Goal: Information Seeking & Learning: Find specific fact

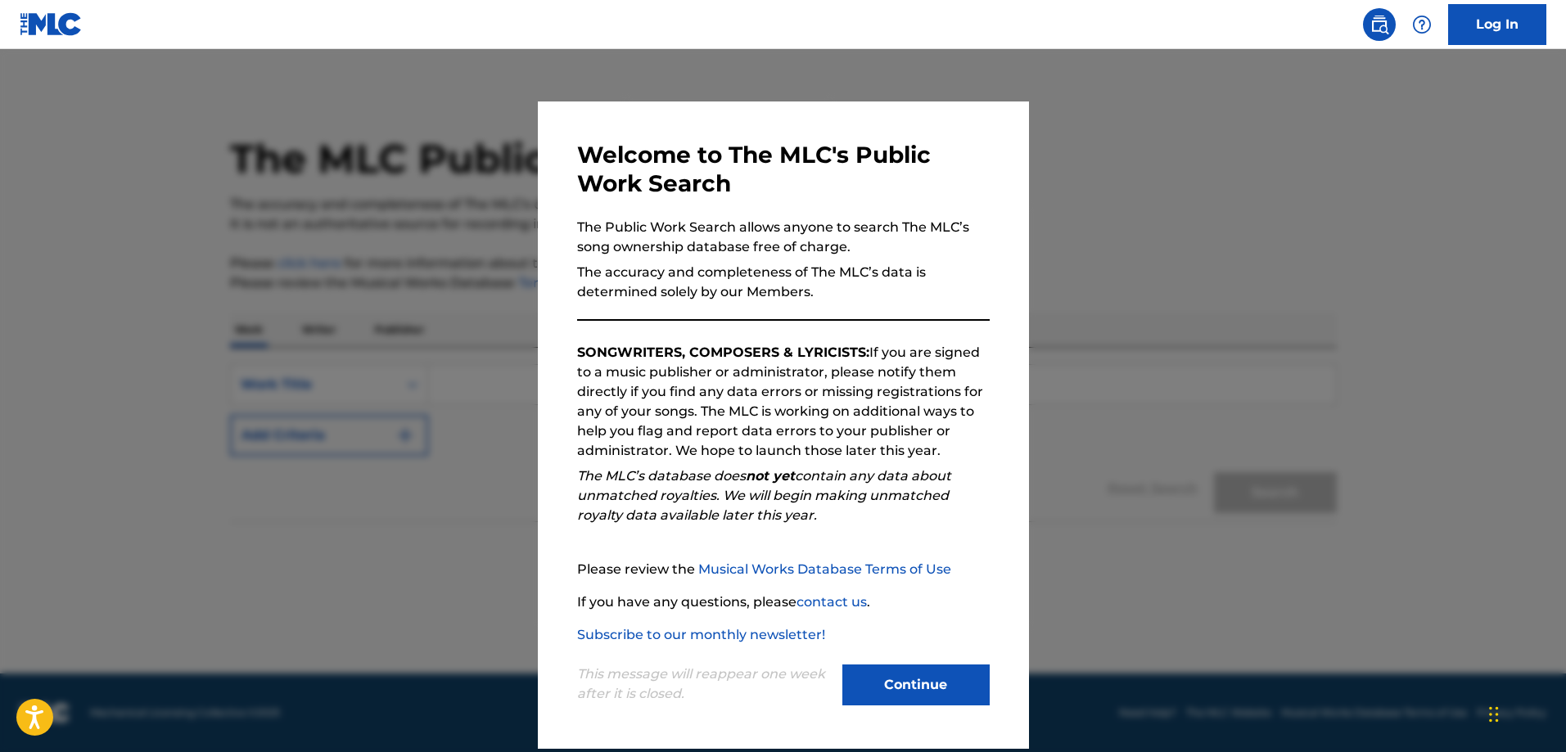
click at [898, 689] on button "Continue" at bounding box center [916, 685] width 147 height 41
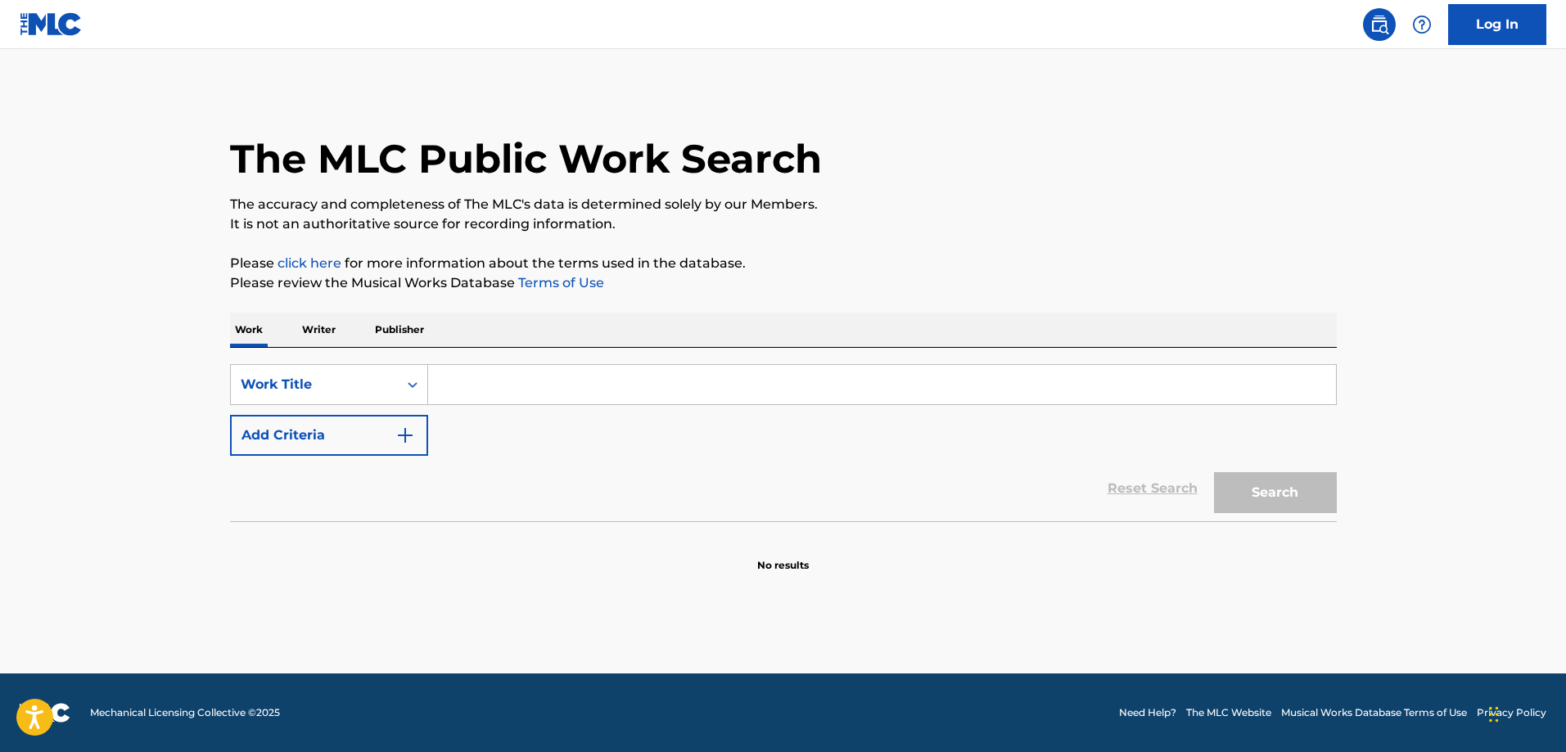
click at [516, 389] on input "Search Form" at bounding box center [882, 384] width 908 height 39
click at [486, 384] on input "Search Form" at bounding box center [882, 384] width 908 height 39
paste input "Toxic"
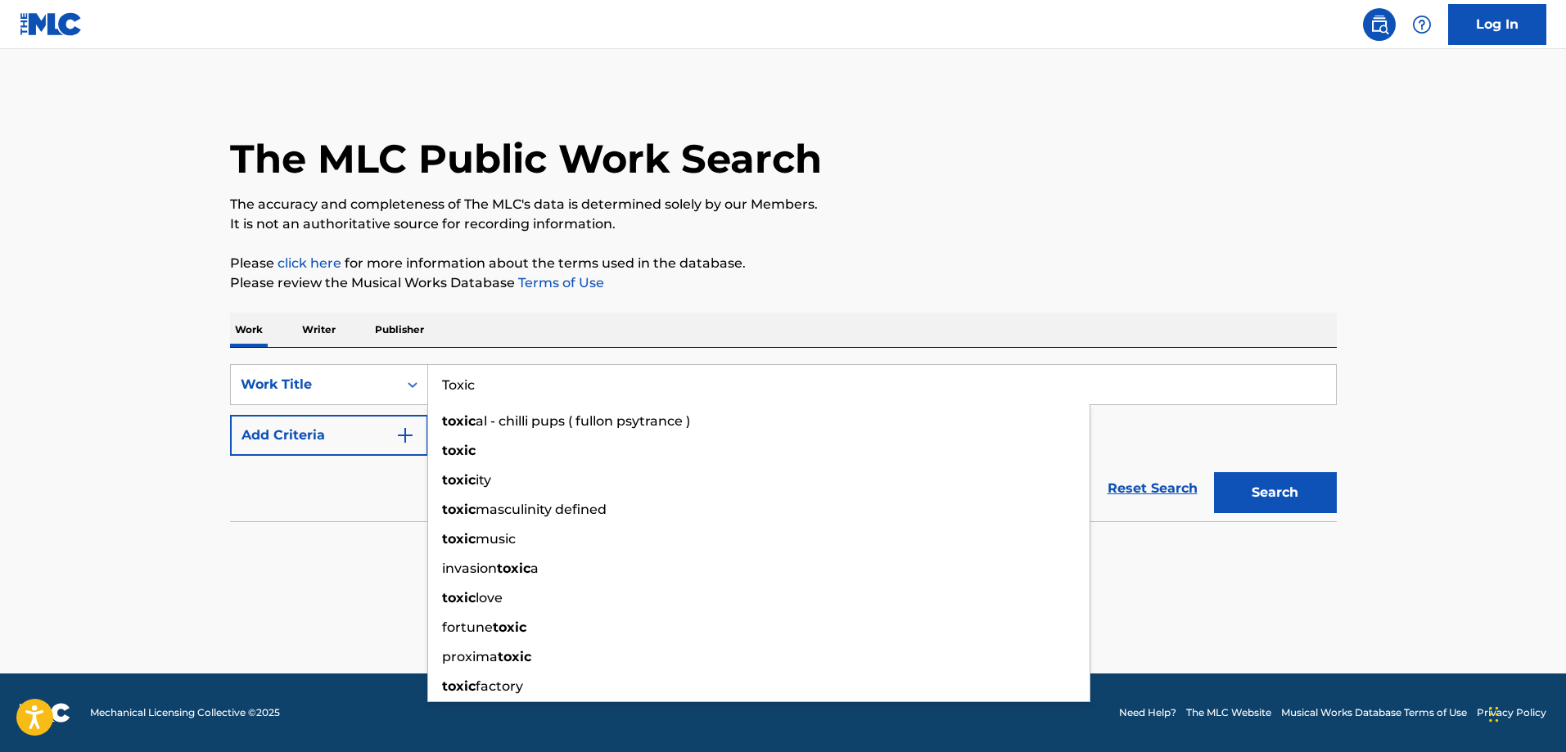
click at [1214, 472] on button "Search" at bounding box center [1275, 492] width 123 height 41
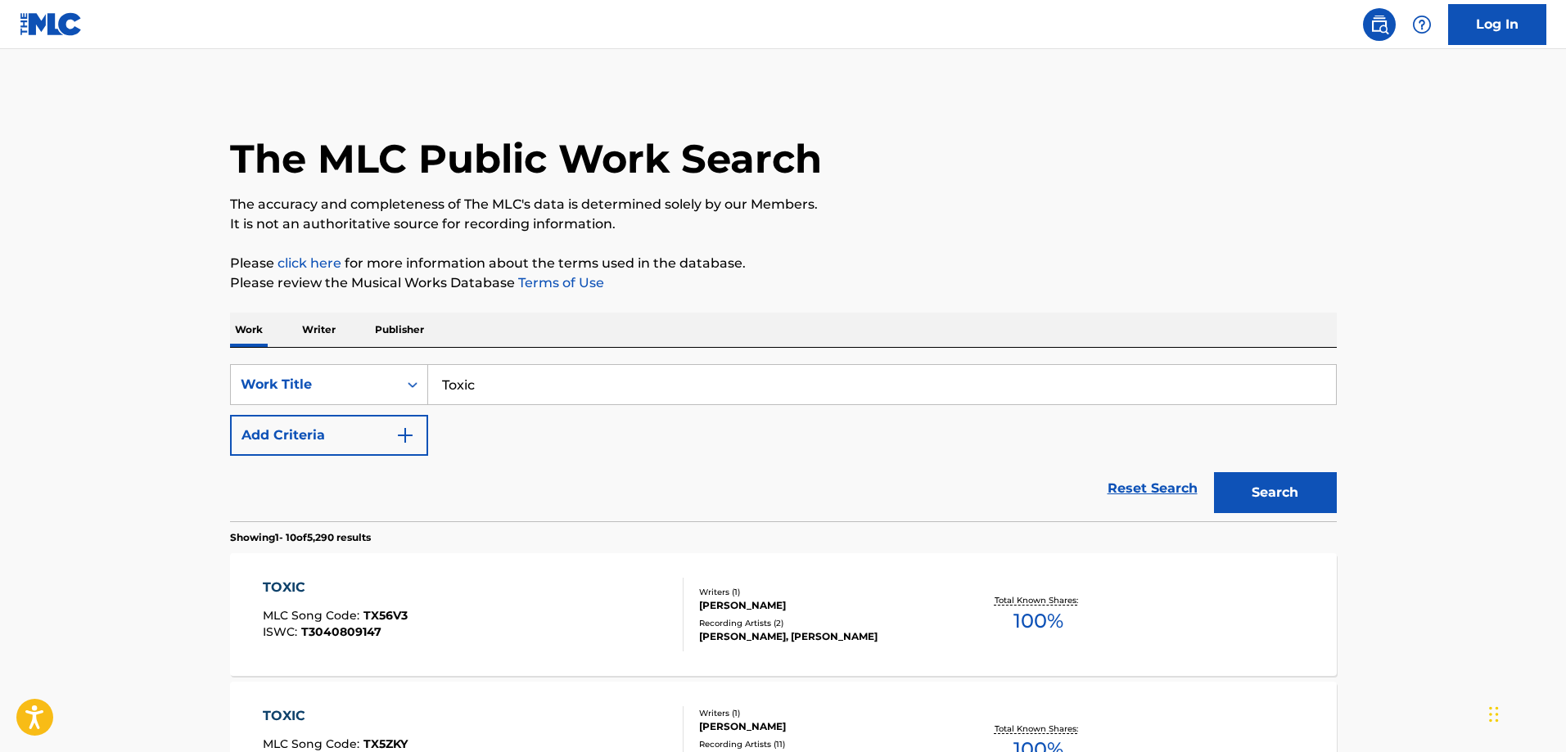
click at [572, 385] on input "Toxic" at bounding box center [882, 384] width 908 height 39
click at [398, 436] on img "Search Form" at bounding box center [405, 436] width 20 height 20
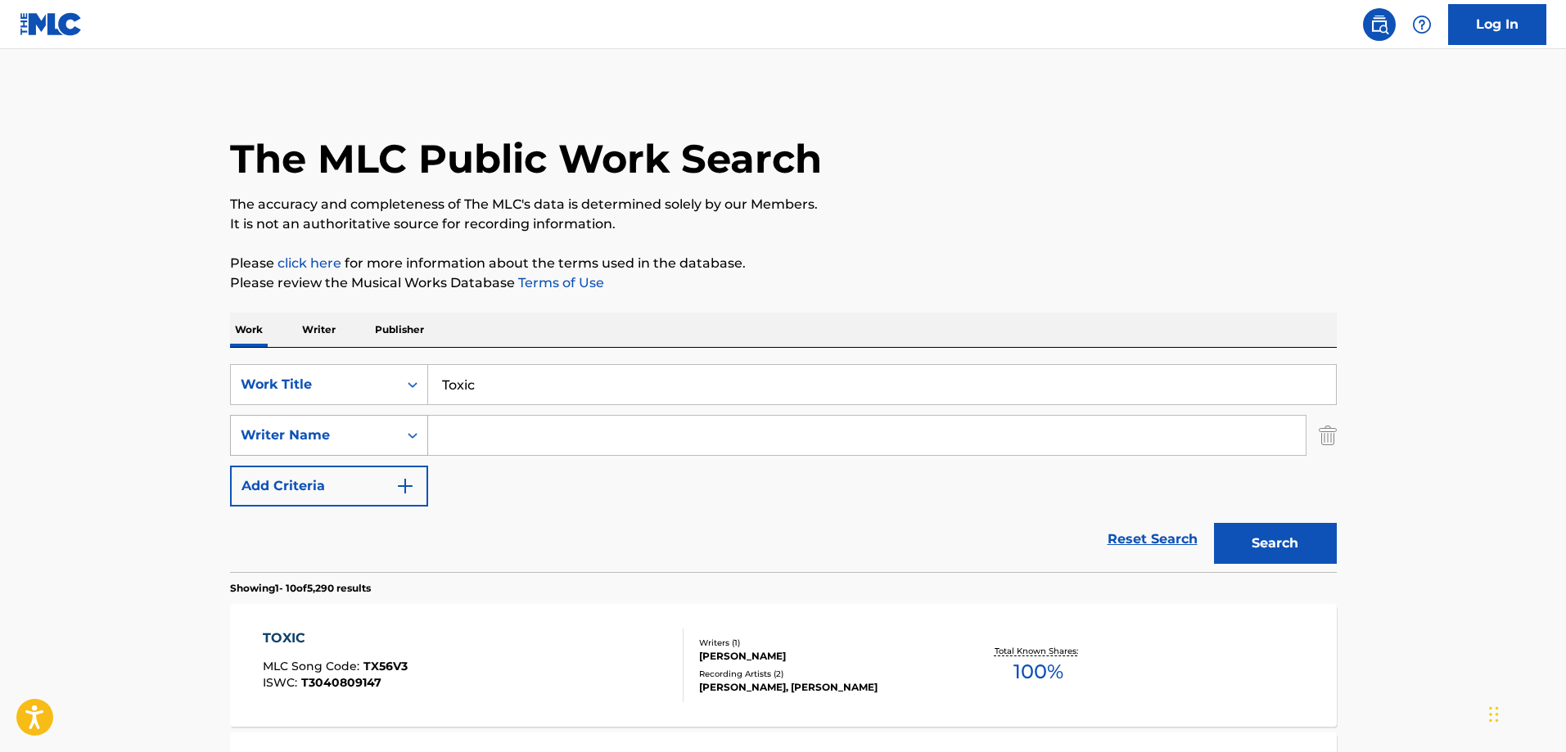
click at [401, 432] on div "Search Form" at bounding box center [412, 435] width 29 height 29
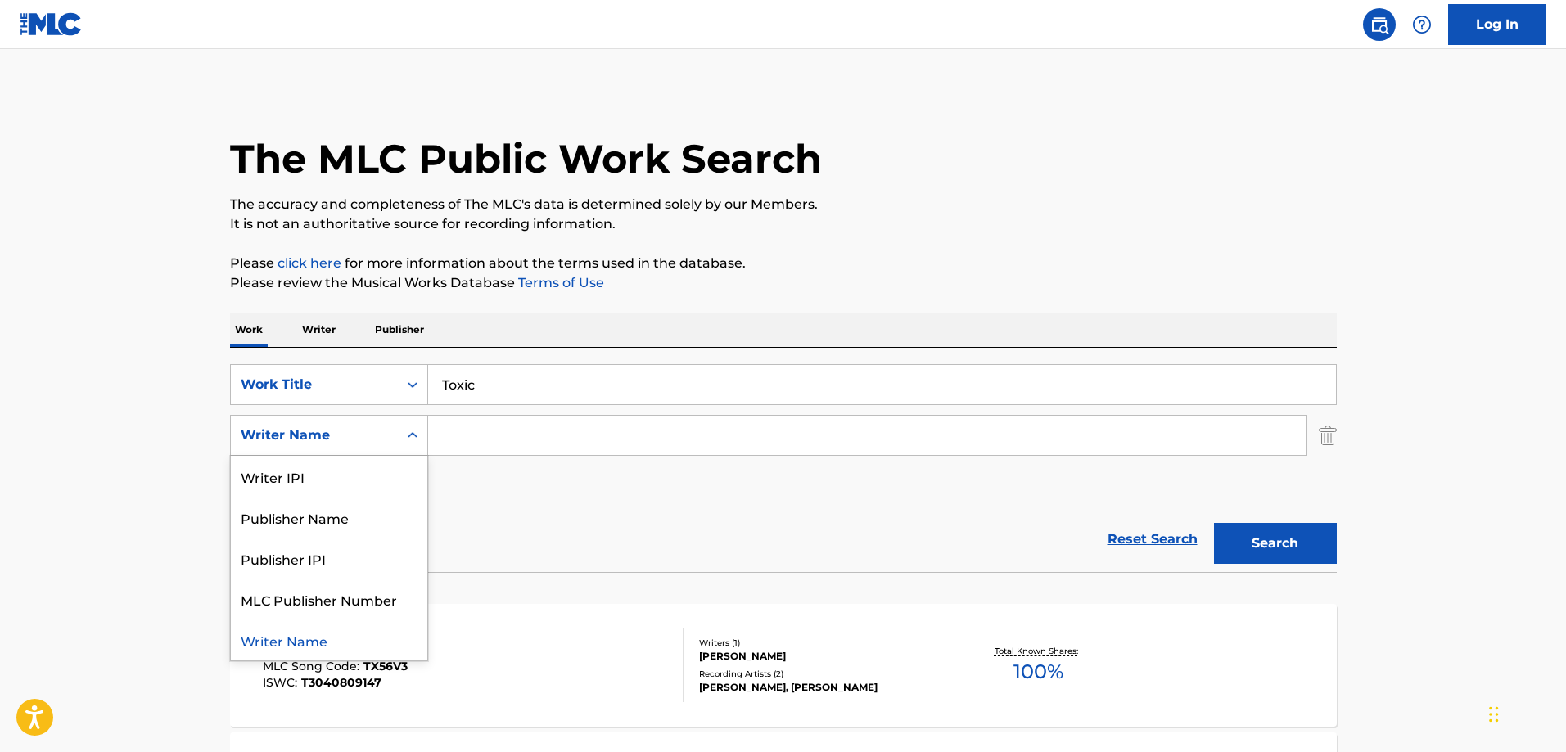
click at [414, 431] on icon "Search Form" at bounding box center [412, 435] width 16 height 16
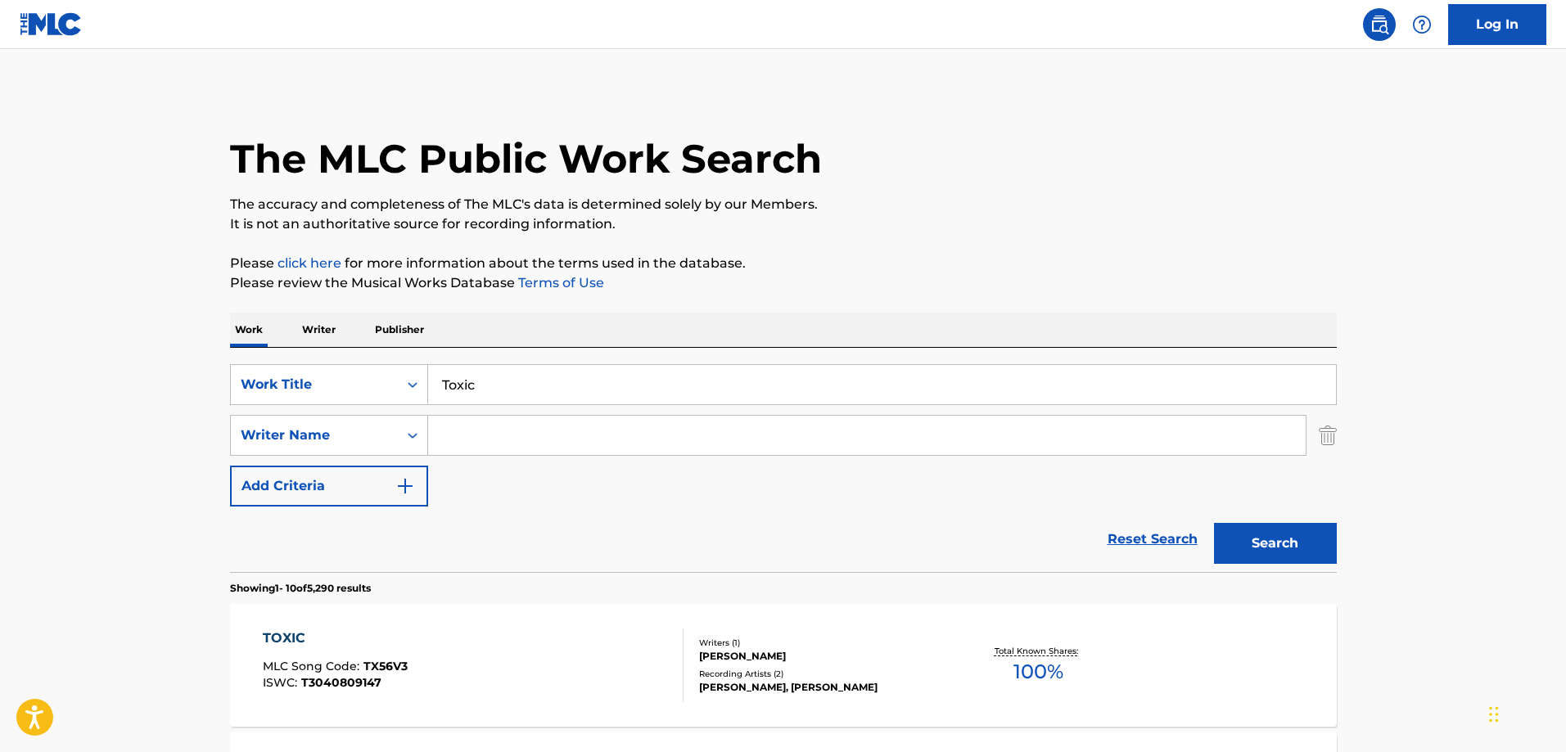
click at [538, 391] on input "Toxic" at bounding box center [882, 384] width 908 height 39
click at [1214, 523] on button "Search" at bounding box center [1275, 543] width 123 height 41
drag, startPoint x: 480, startPoint y: 382, endPoint x: 643, endPoint y: 384, distance: 162.9
click at [643, 384] on input "Toxic britney spears" at bounding box center [882, 384] width 908 height 39
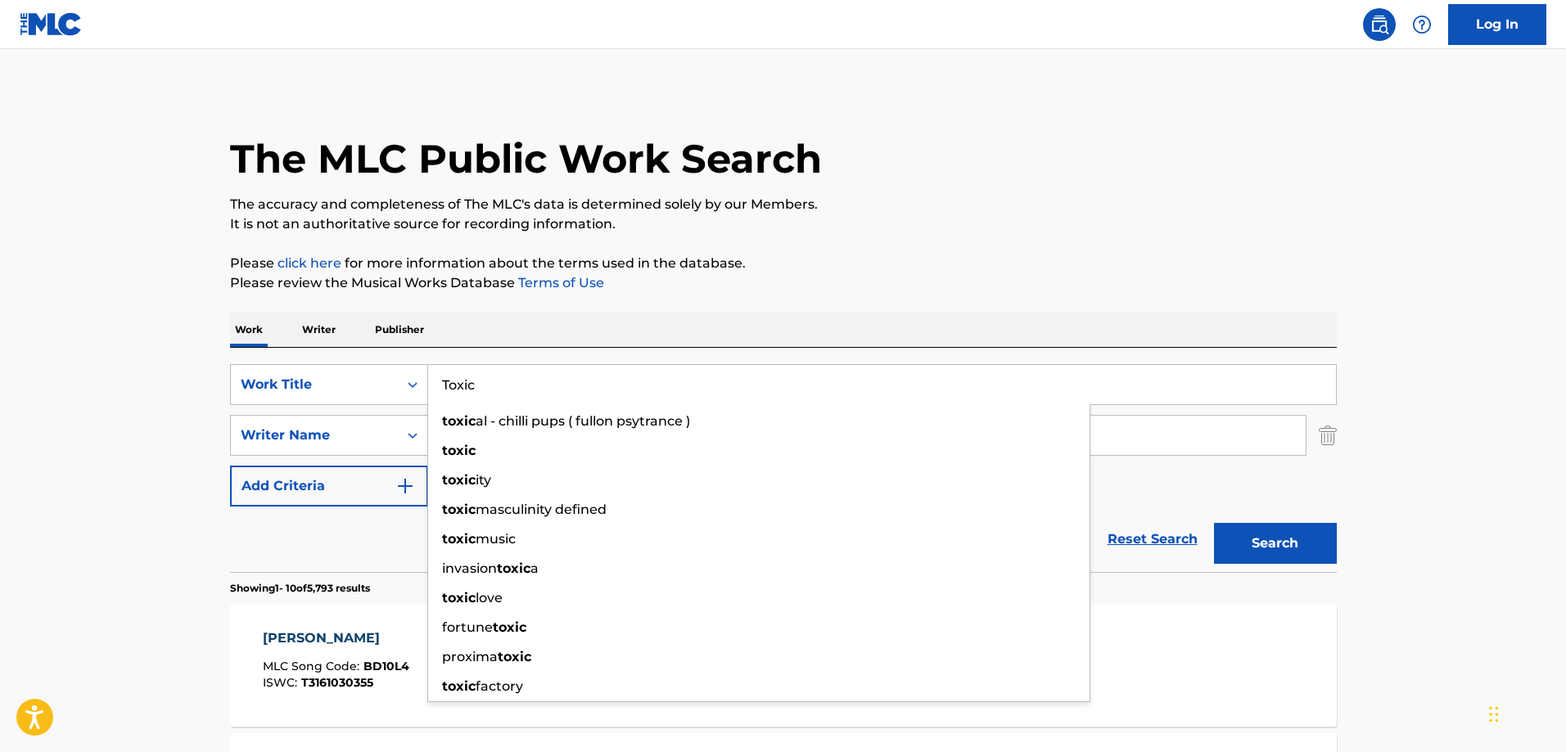
type input "Toxic"
click at [1214, 523] on button "Search" at bounding box center [1275, 543] width 123 height 41
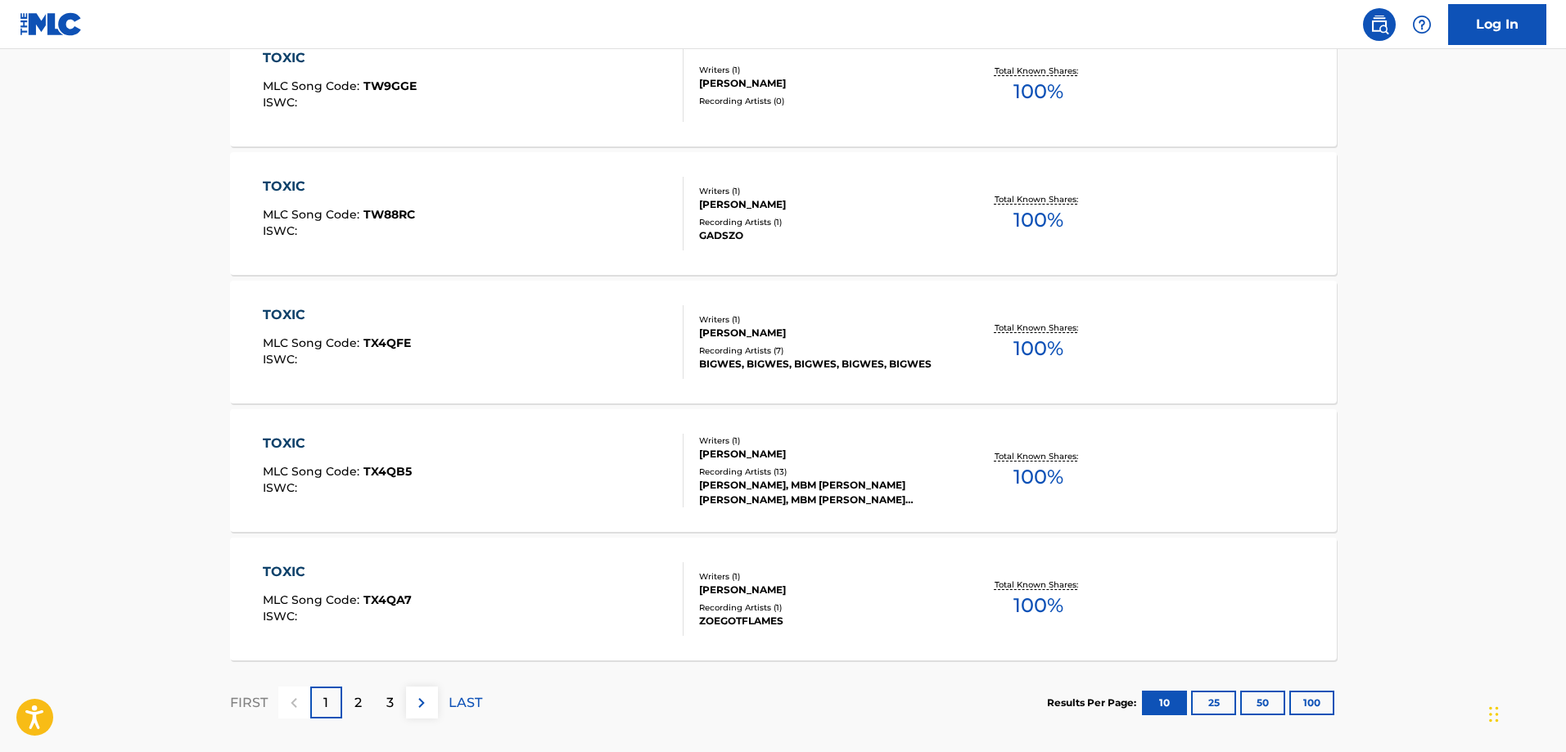
scroll to position [1303, 0]
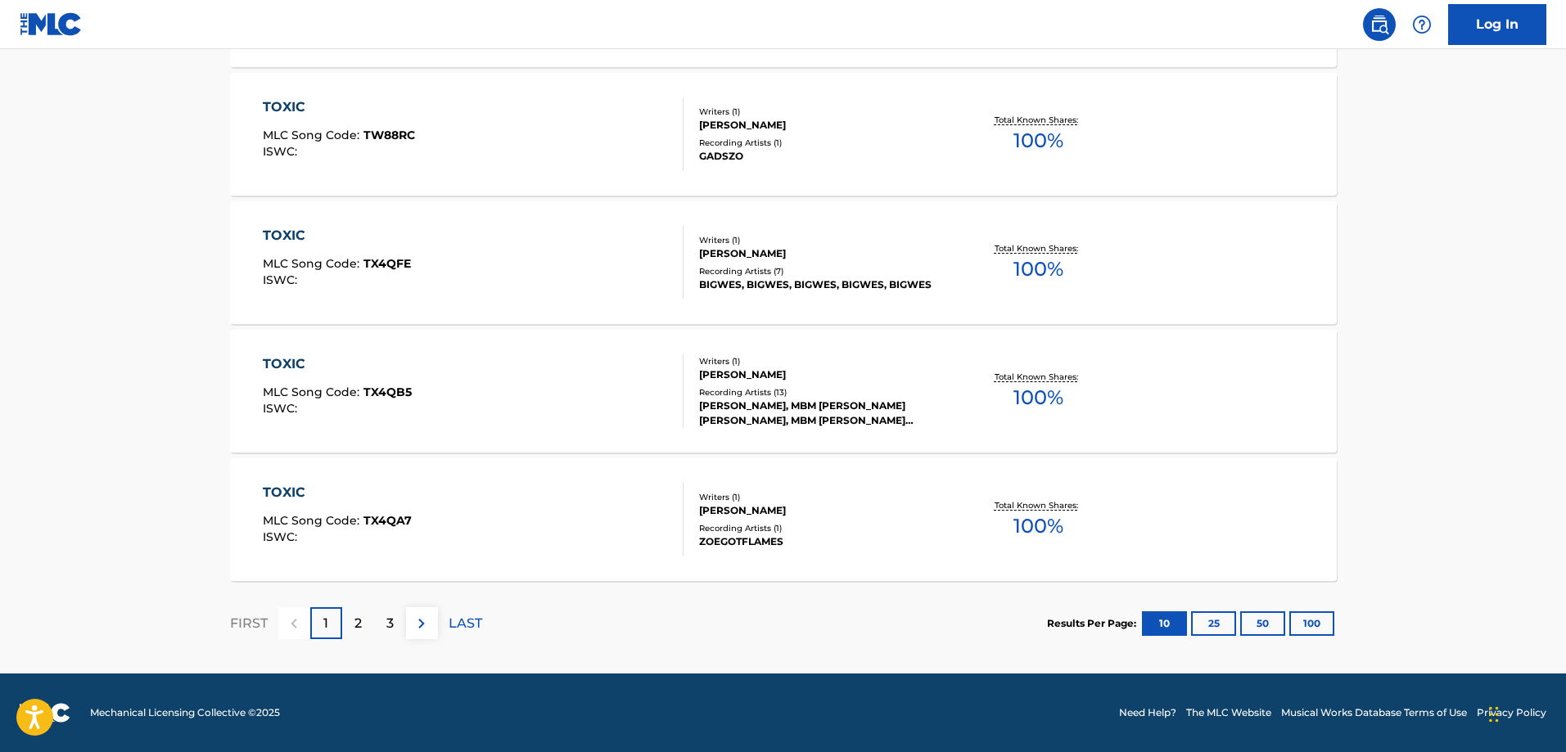
click at [1219, 628] on button "25" at bounding box center [1213, 624] width 45 height 25
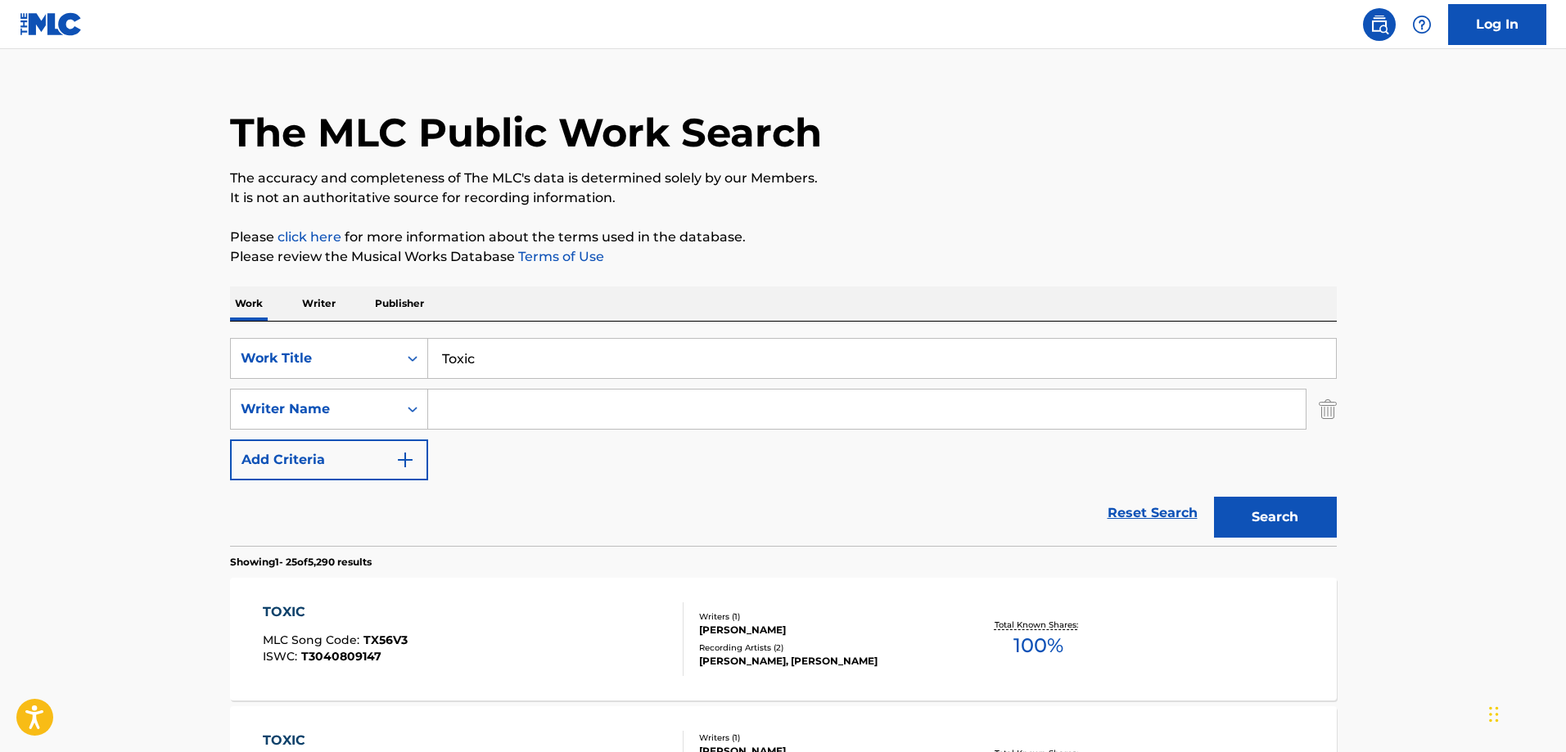
scroll to position [0, 0]
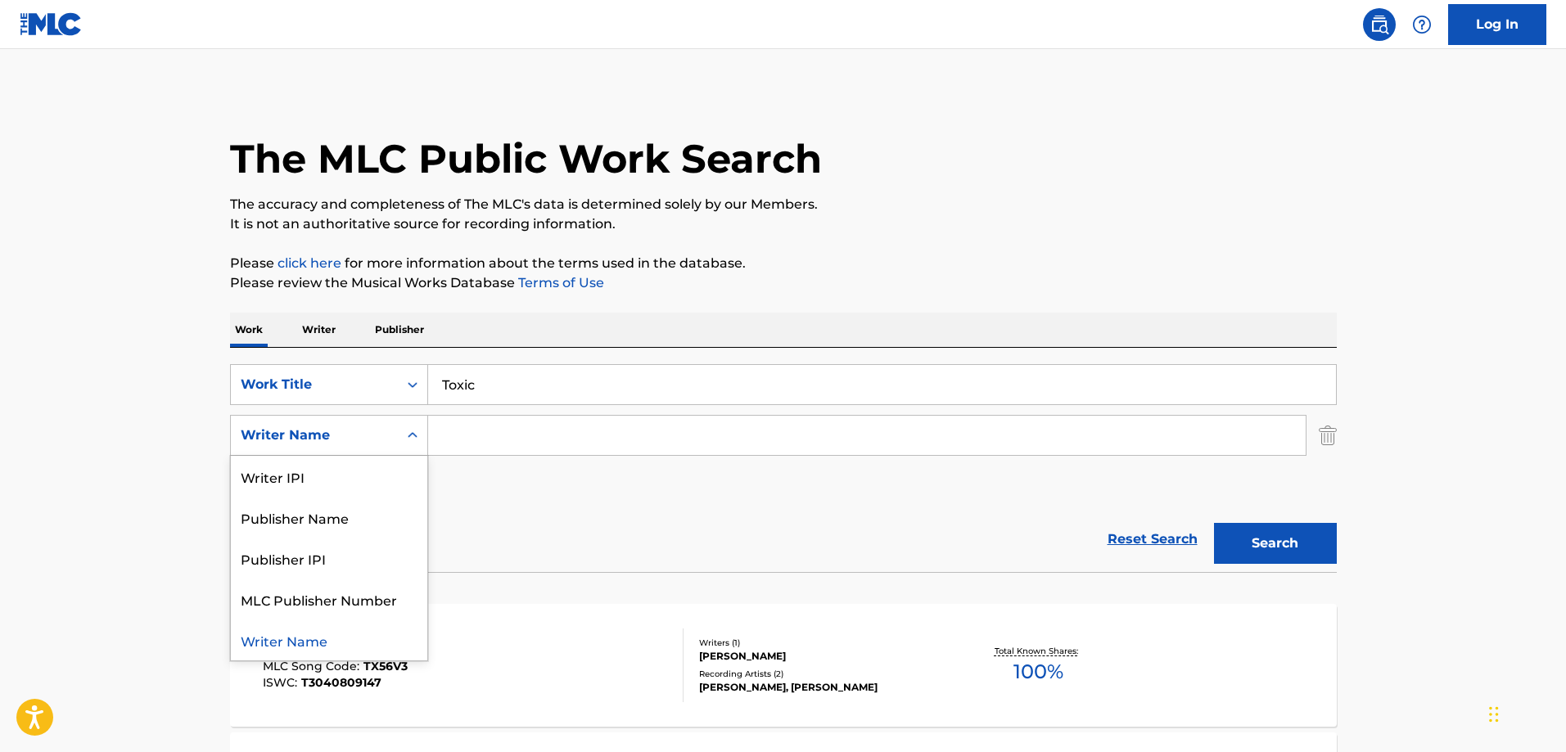
click at [411, 440] on icon "Search Form" at bounding box center [412, 435] width 16 height 16
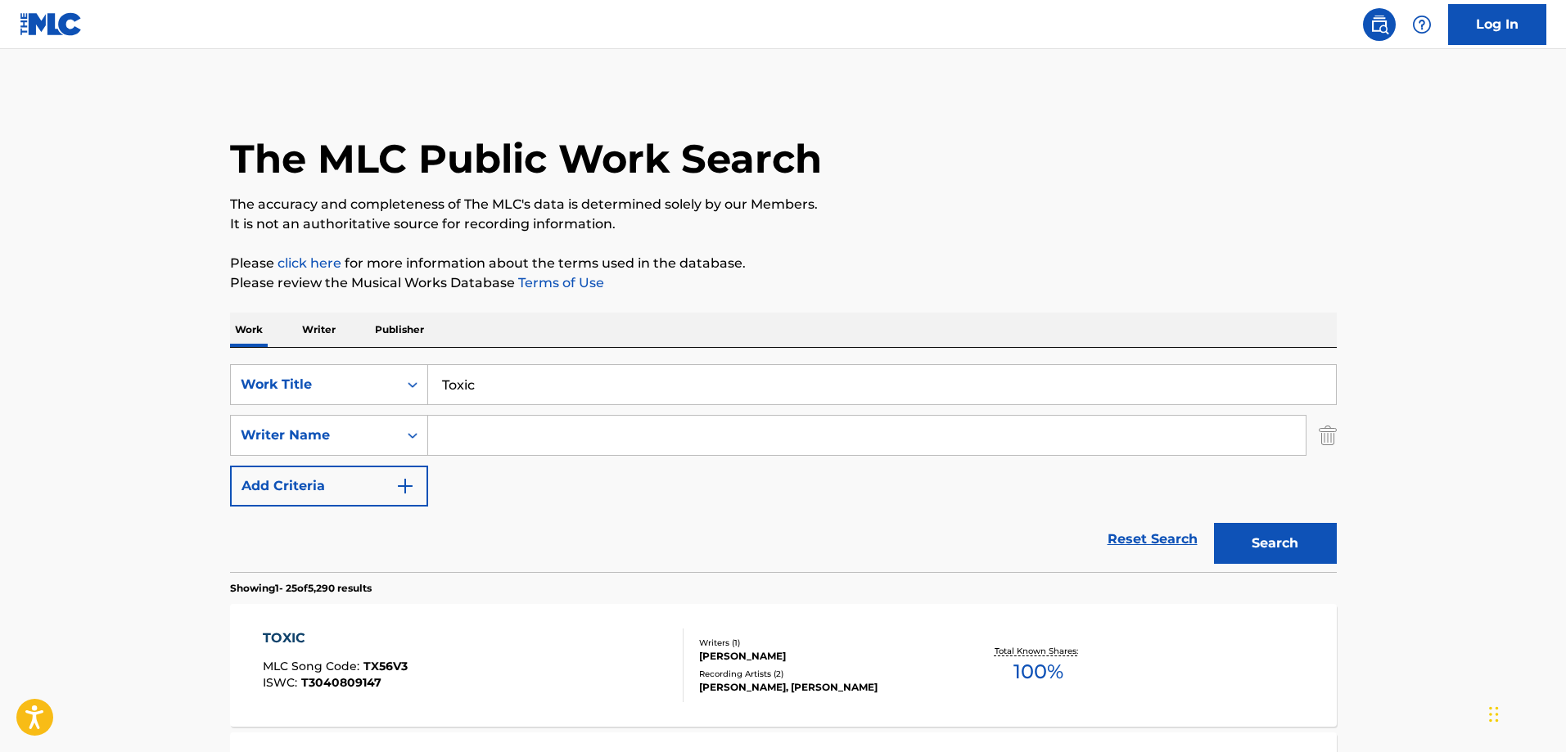
click at [483, 436] on input "Search Form" at bounding box center [867, 435] width 878 height 39
paste input "Cathy Dennis"
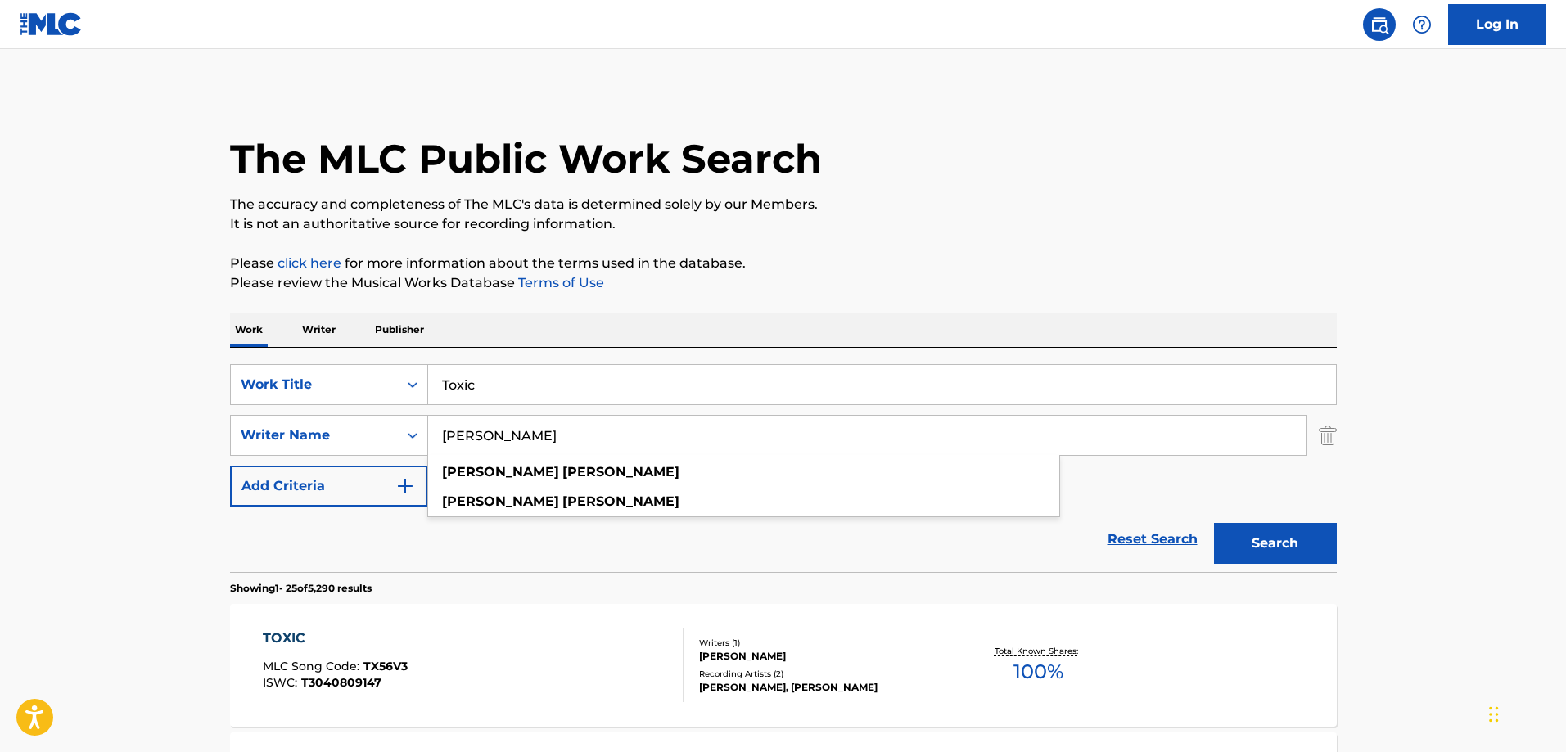
type input "Cathy Dennis"
click at [1275, 535] on button "Search" at bounding box center [1275, 543] width 123 height 41
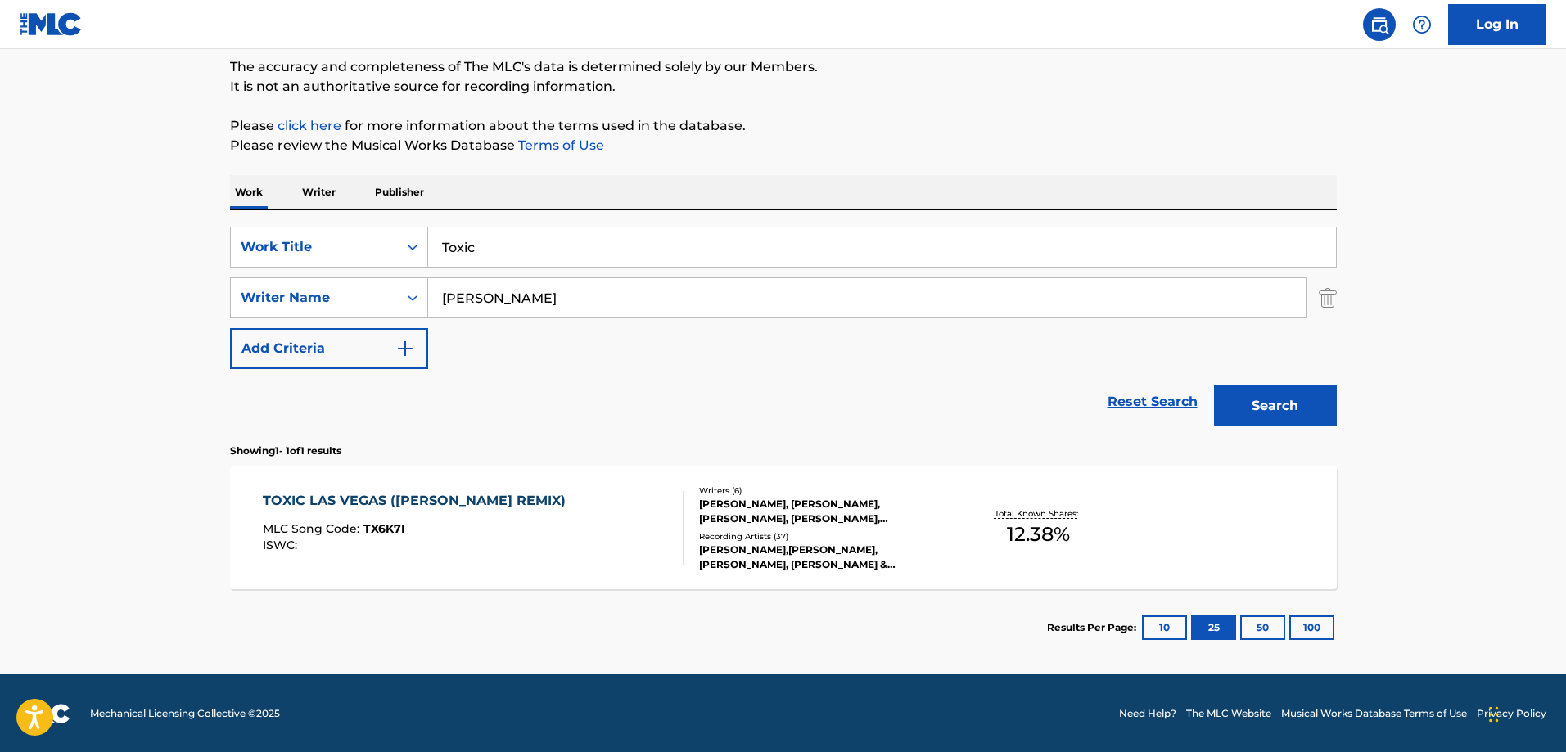
scroll to position [138, 0]
click at [292, 498] on div "TOXIC LAS VEGAS (JAMIESON SHAW REMIX)" at bounding box center [418, 500] width 311 height 20
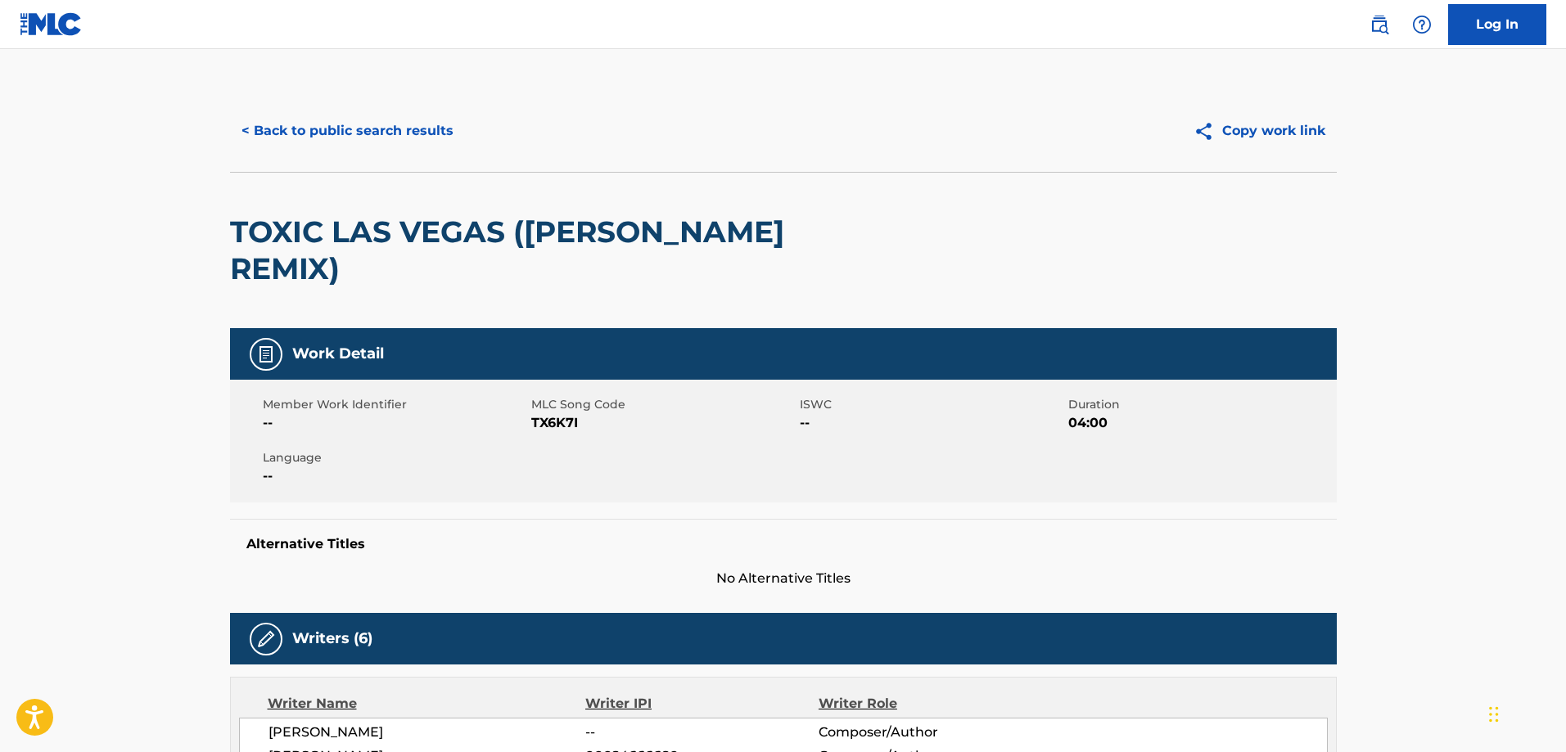
click at [368, 124] on button "< Back to public search results" at bounding box center [347, 131] width 235 height 41
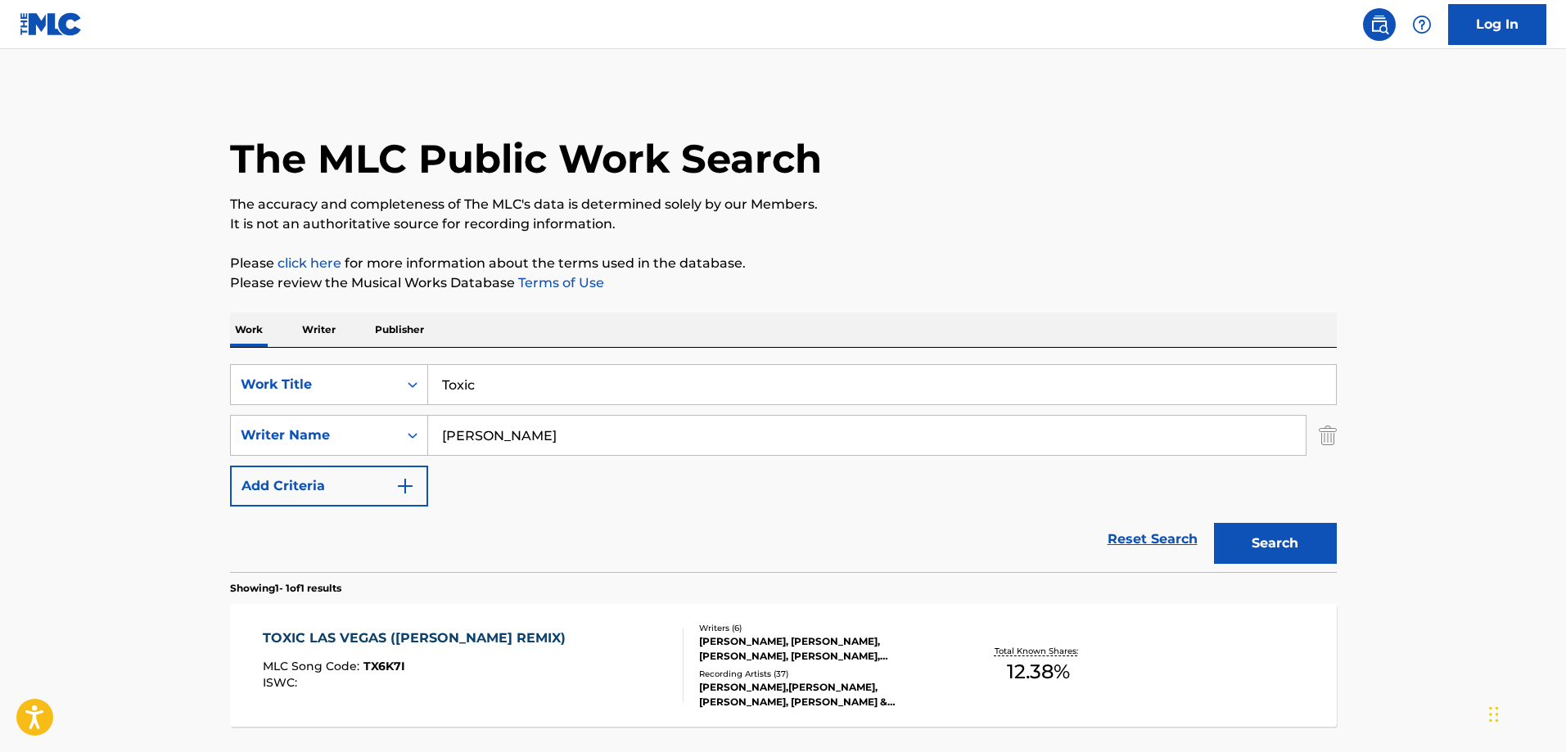
scroll to position [45, 0]
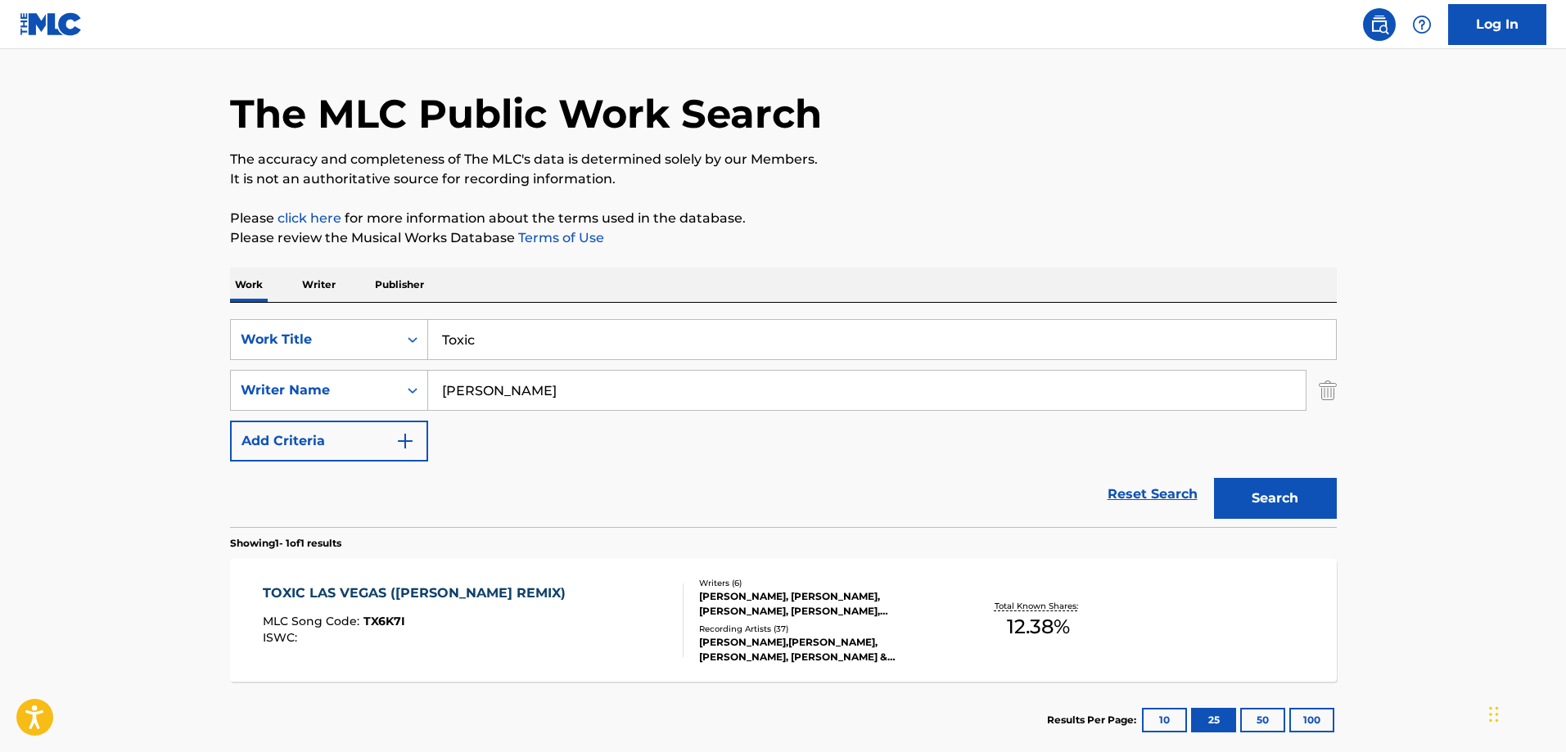
click at [496, 340] on input "Toxic" at bounding box center [882, 339] width 908 height 39
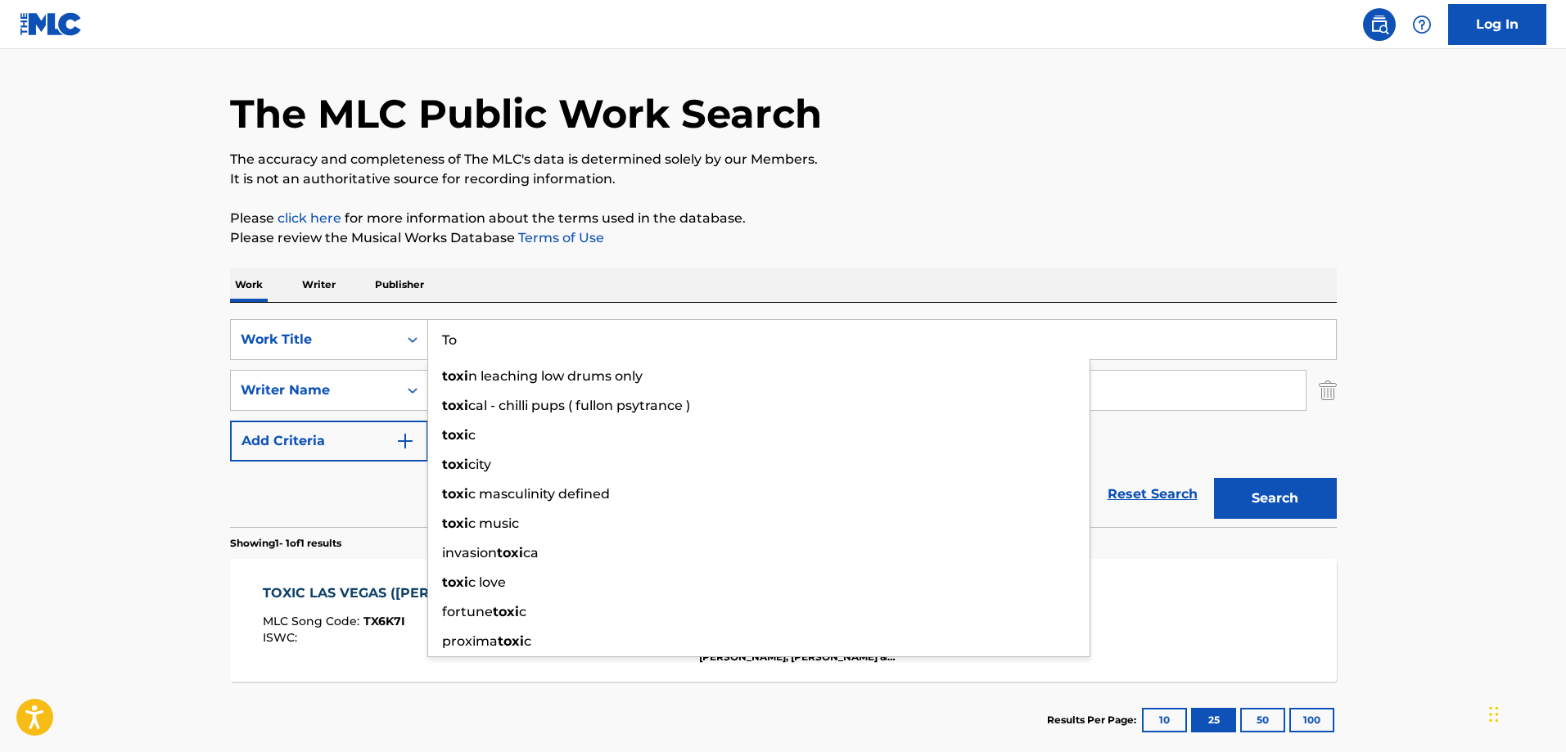
type input "T"
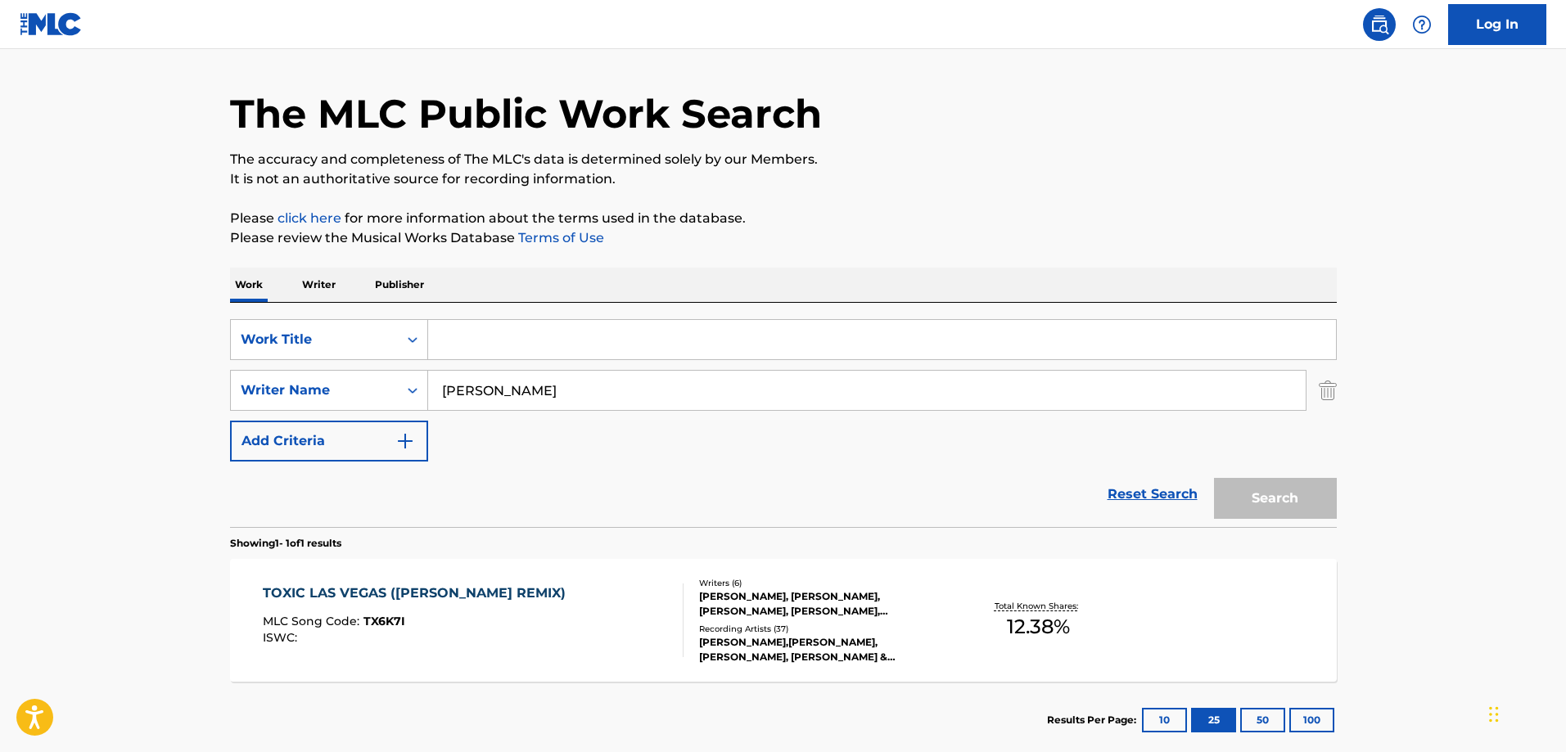
paste input ""I'll Be Missing You""
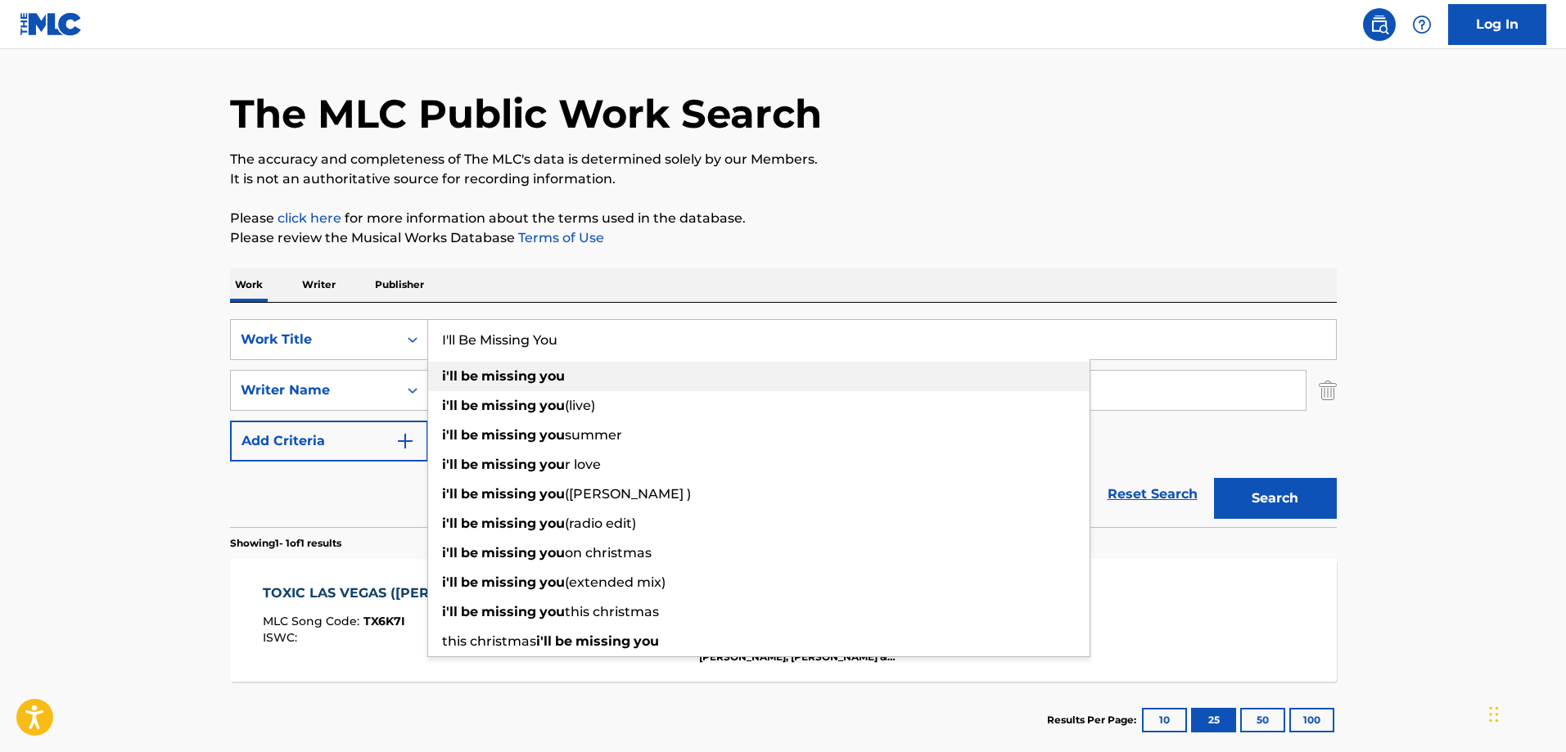
click at [558, 369] on strong "you" at bounding box center [552, 376] width 25 height 16
type input "i'll be missing you"
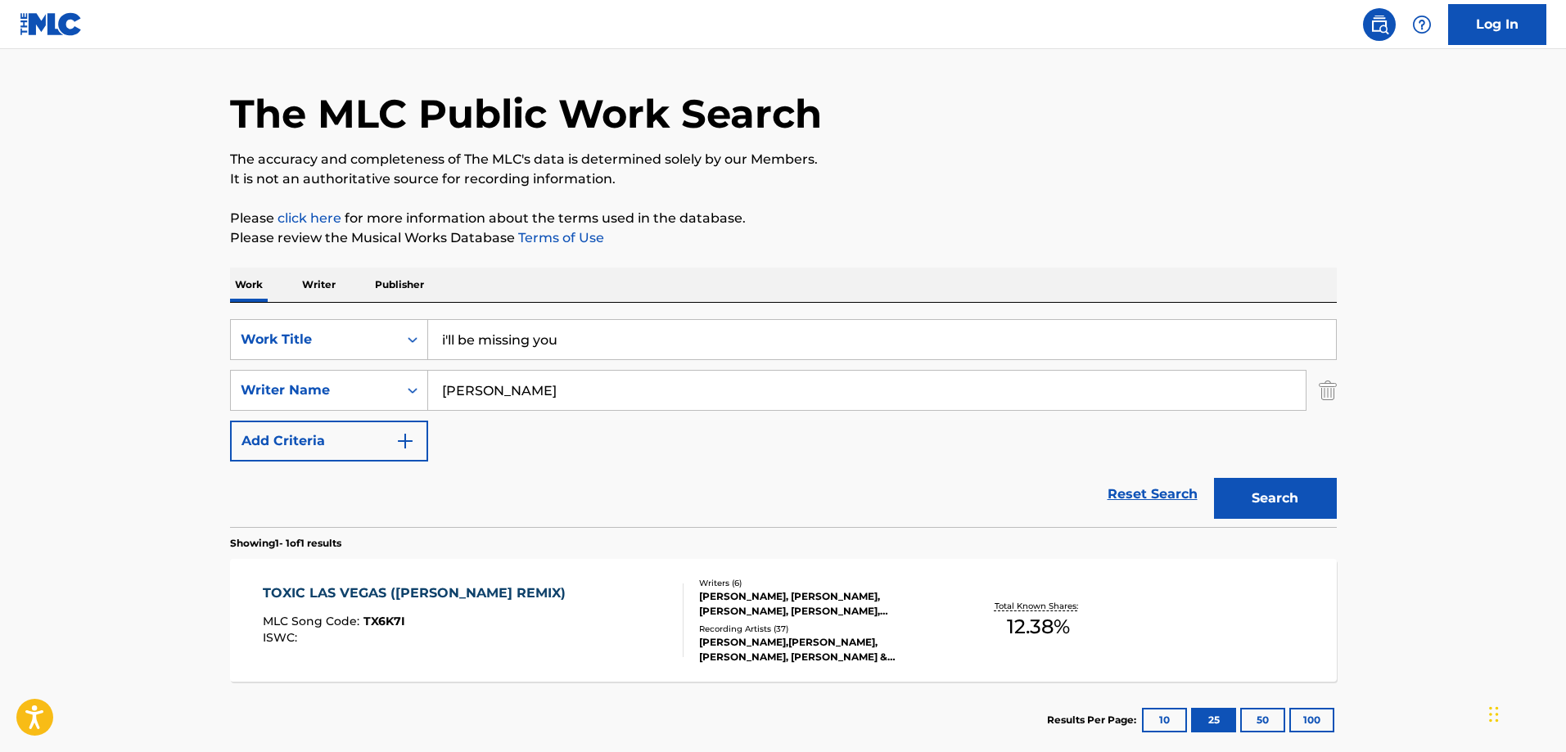
click at [111, 334] on main "The MLC Public Work Search The accuracy and completeness of The MLC's data is d…" at bounding box center [783, 385] width 1566 height 763
drag, startPoint x: 532, startPoint y: 387, endPoint x: 406, endPoint y: 384, distance: 126.1
click at [406, 384] on div "SearchWithCriteriaee013e33-c717-49ae-bbed-39ce6cc6fdae Writer Name Cathy Dennis…" at bounding box center [783, 390] width 1107 height 41
paste input "Faith Evans"
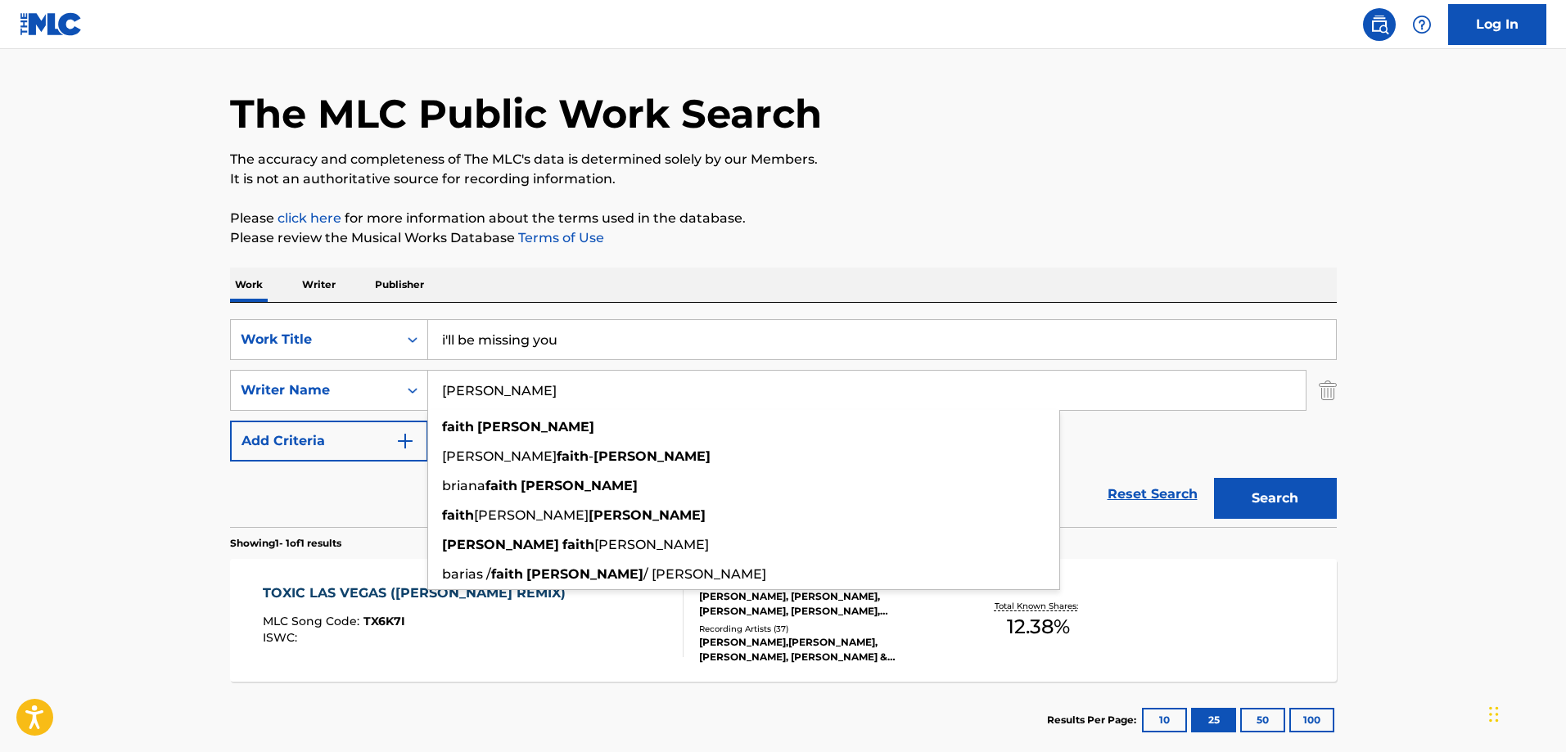
type input "Faith Evans"
click at [1290, 499] on button "Search" at bounding box center [1275, 498] width 123 height 41
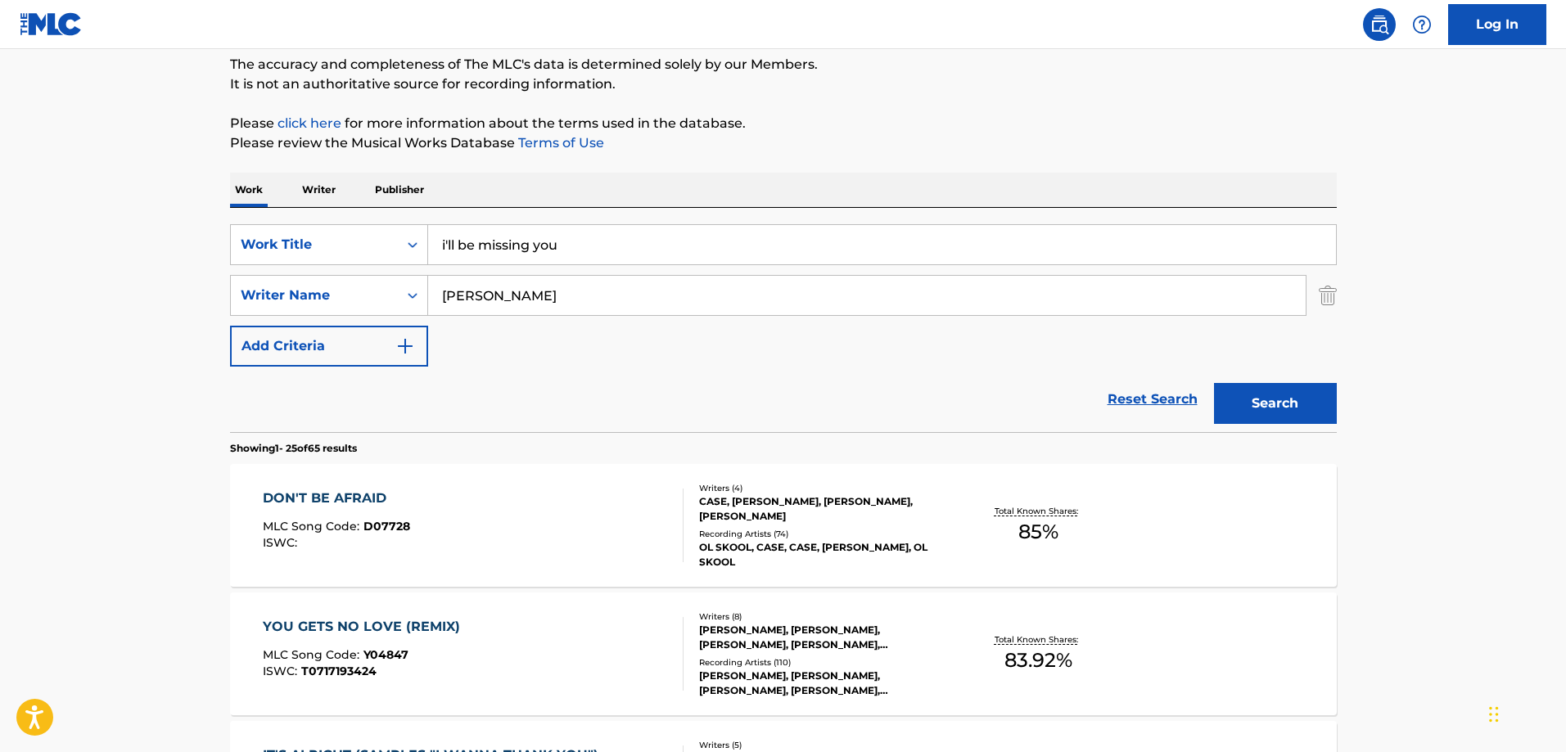
scroll to position [0, 0]
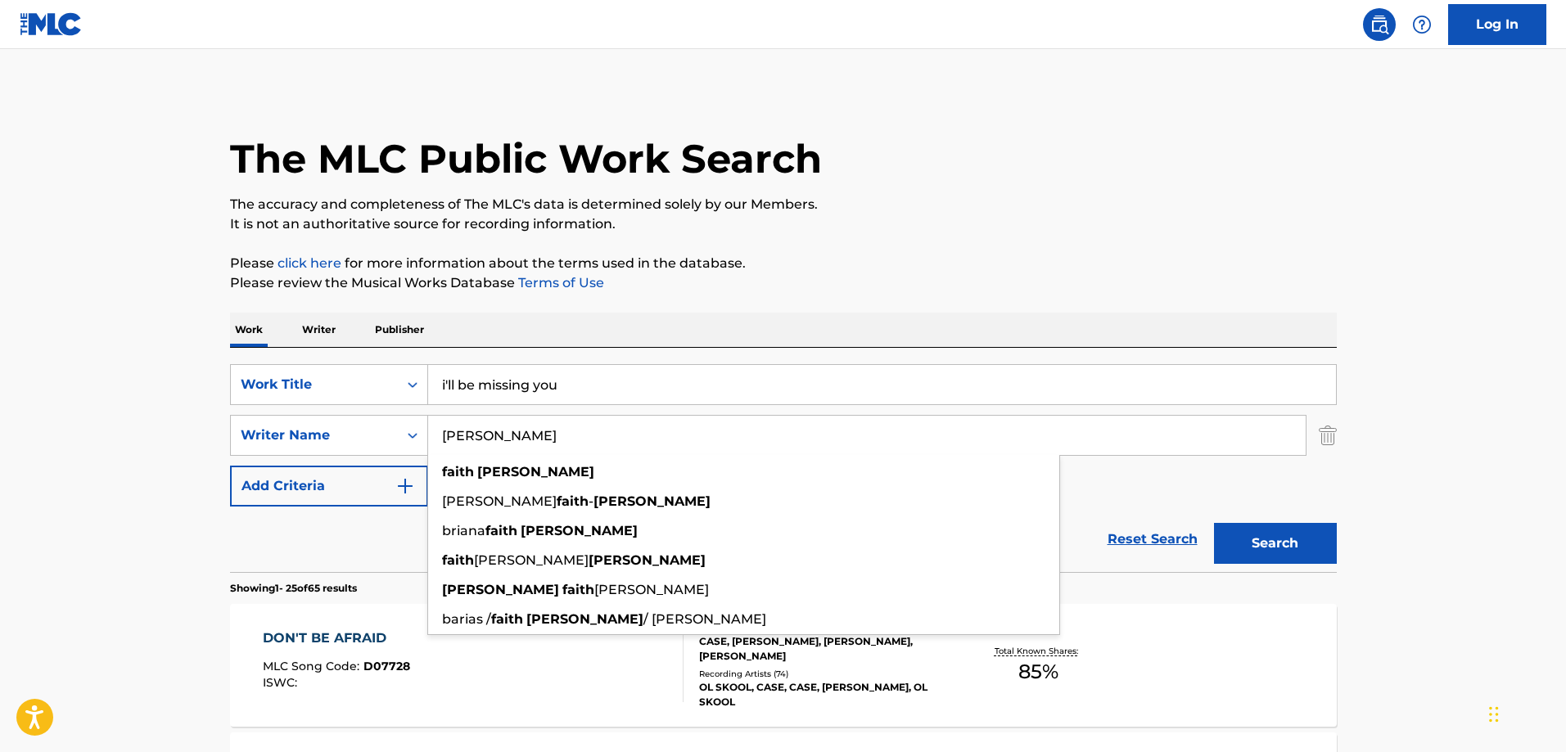
drag, startPoint x: 532, startPoint y: 436, endPoint x: 433, endPoint y: 434, distance: 99.1
click at [433, 434] on input "Faith Evans" at bounding box center [867, 435] width 878 height 39
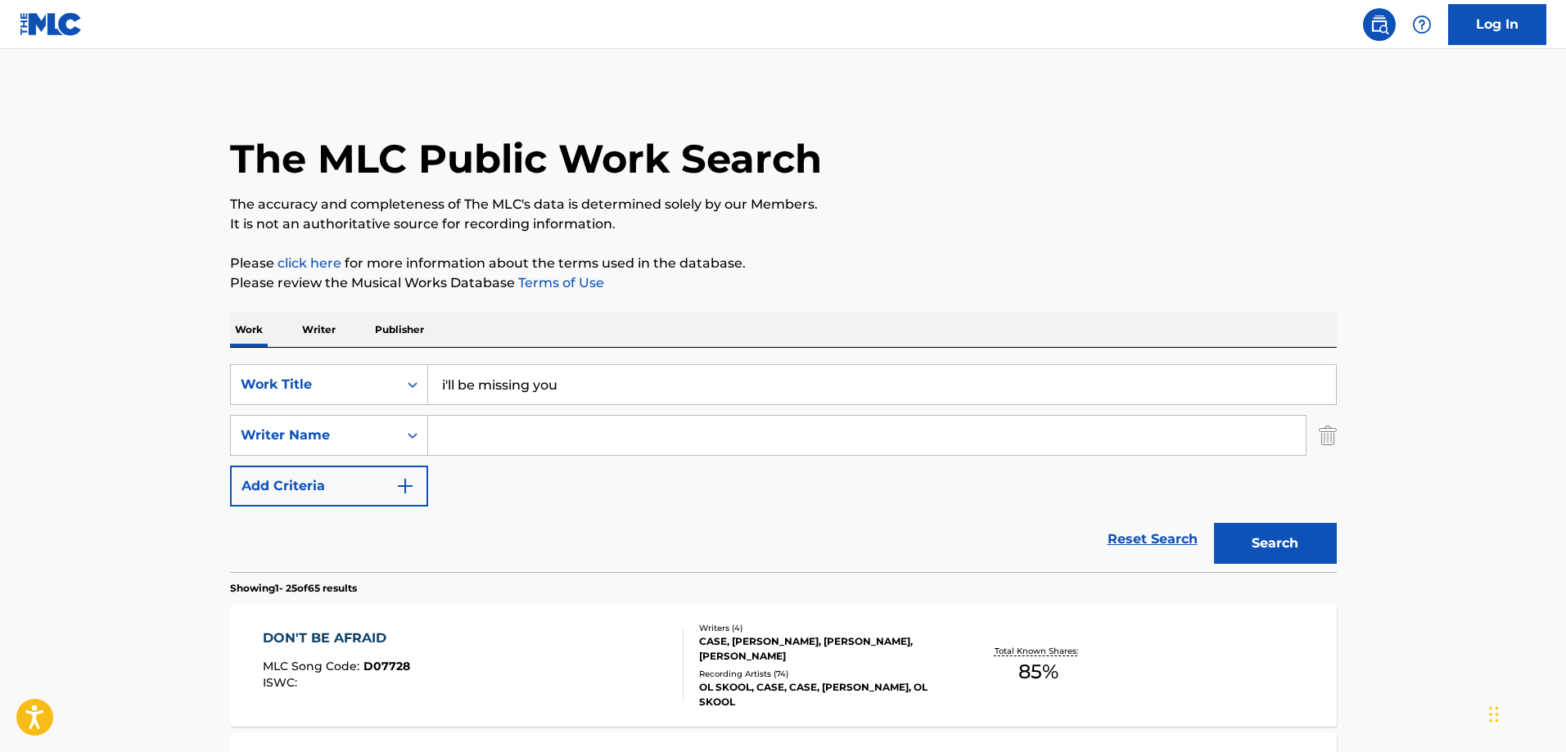
click at [1214, 523] on button "Search" at bounding box center [1275, 543] width 123 height 41
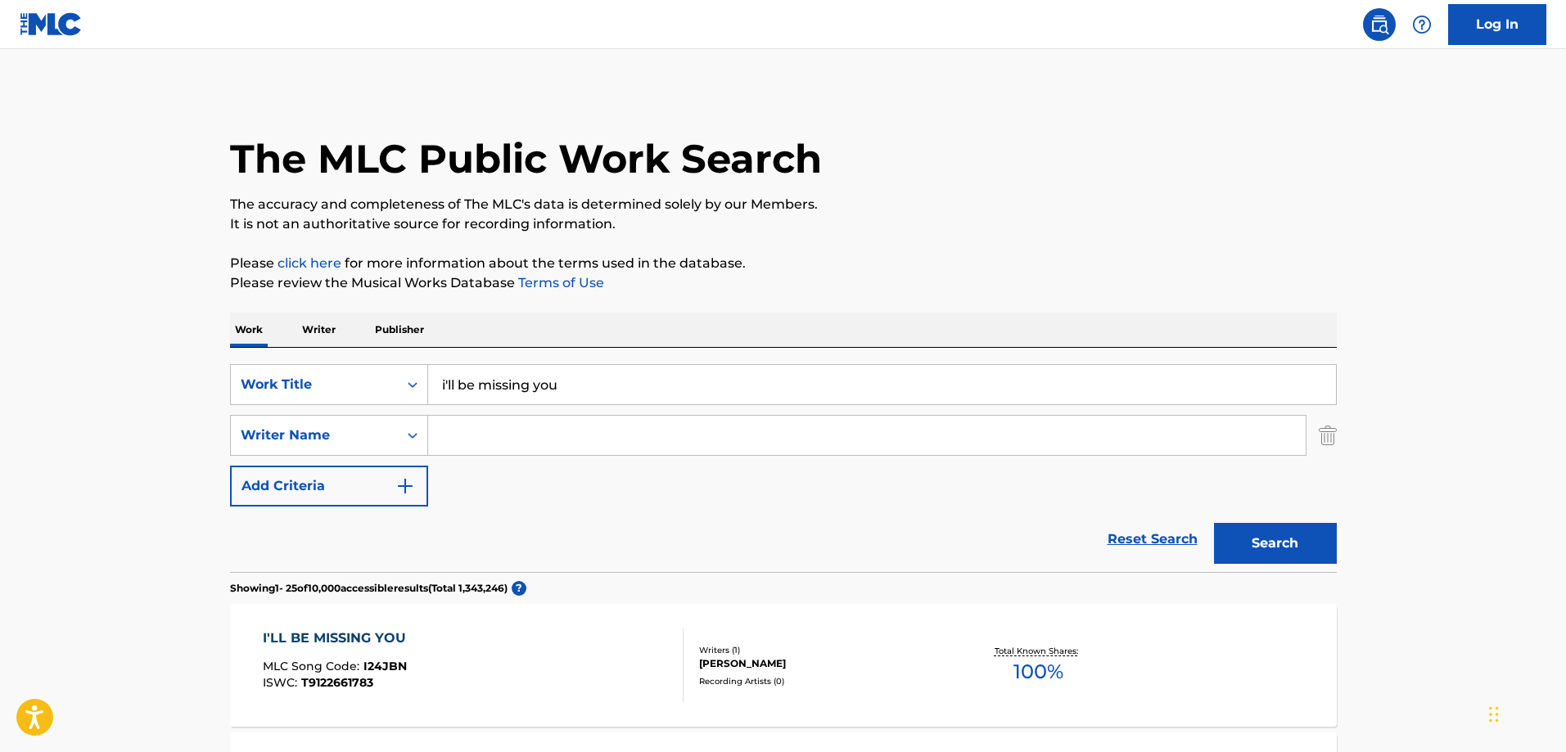
paste input "Todd Gaither"
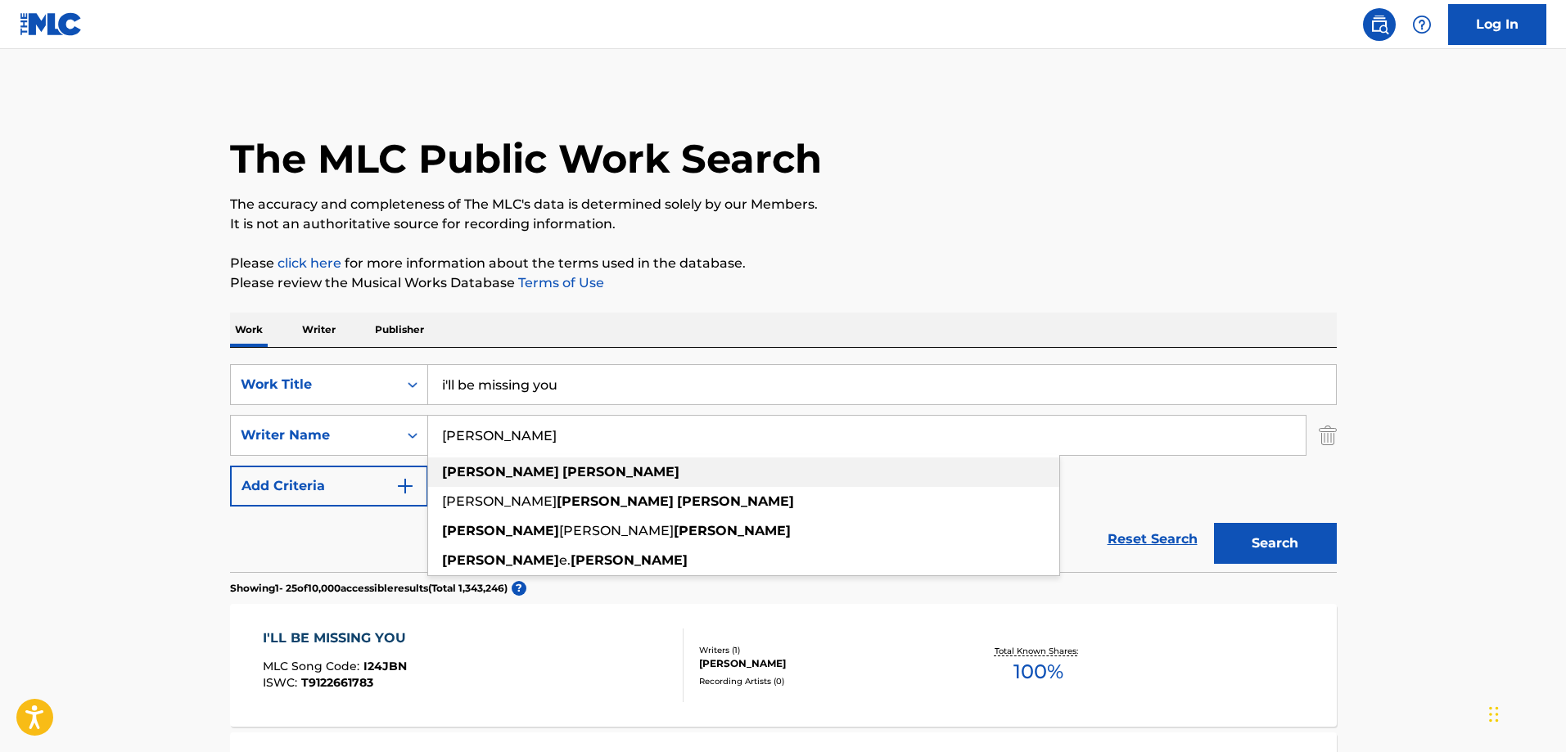
click at [514, 462] on div "todd gaither" at bounding box center [743, 472] width 631 height 29
type input "todd gaither"
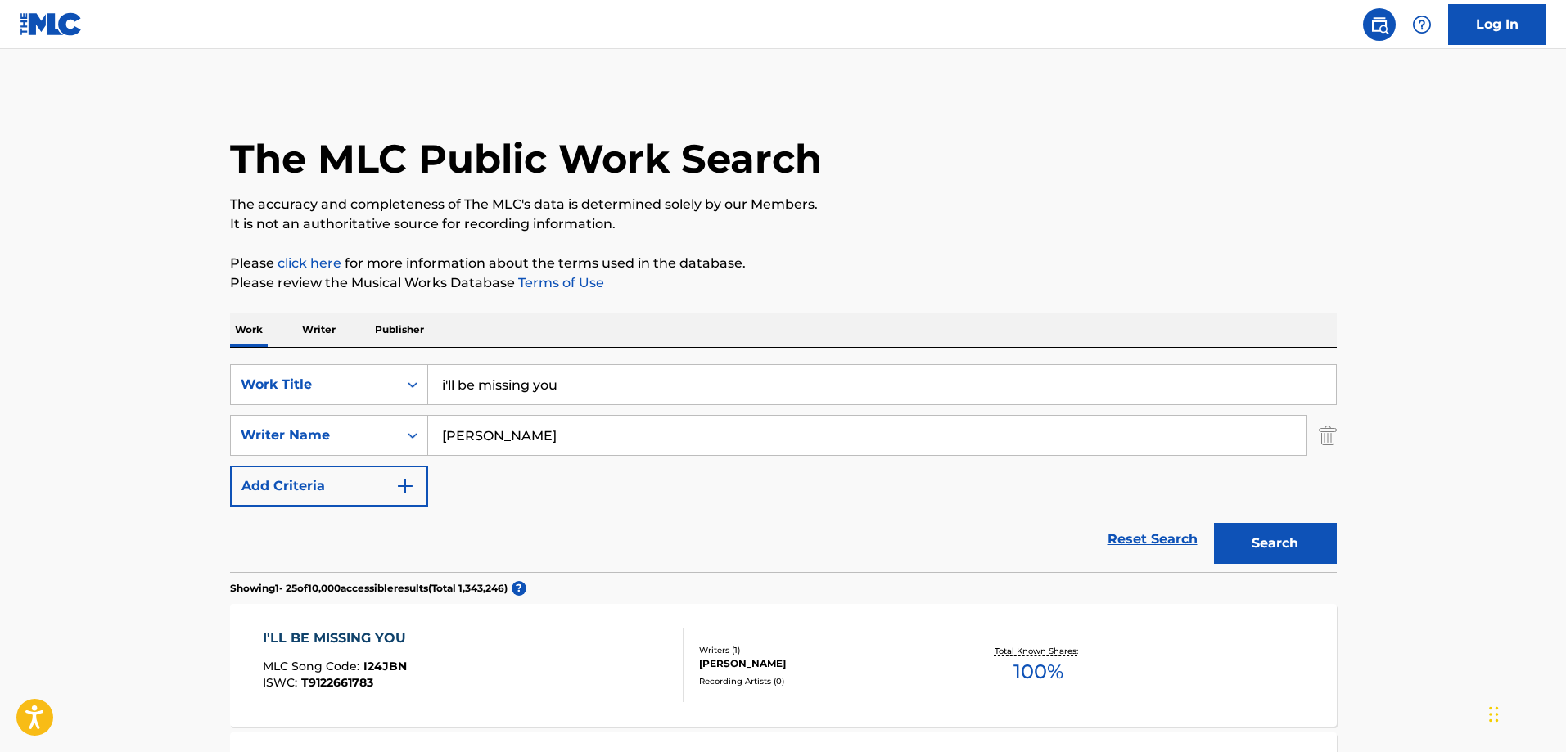
click at [1284, 548] on button "Search" at bounding box center [1275, 543] width 123 height 41
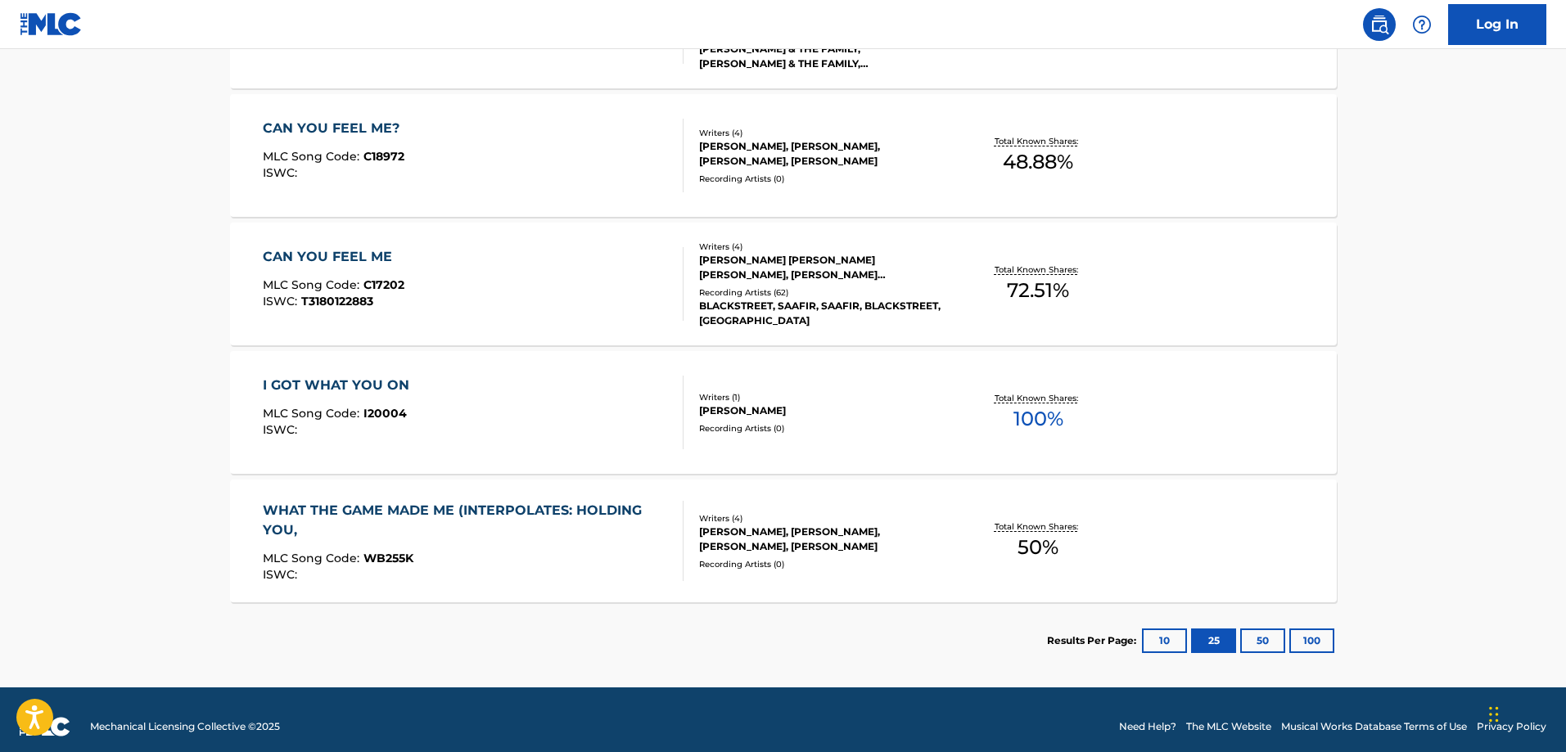
scroll to position [781, 0]
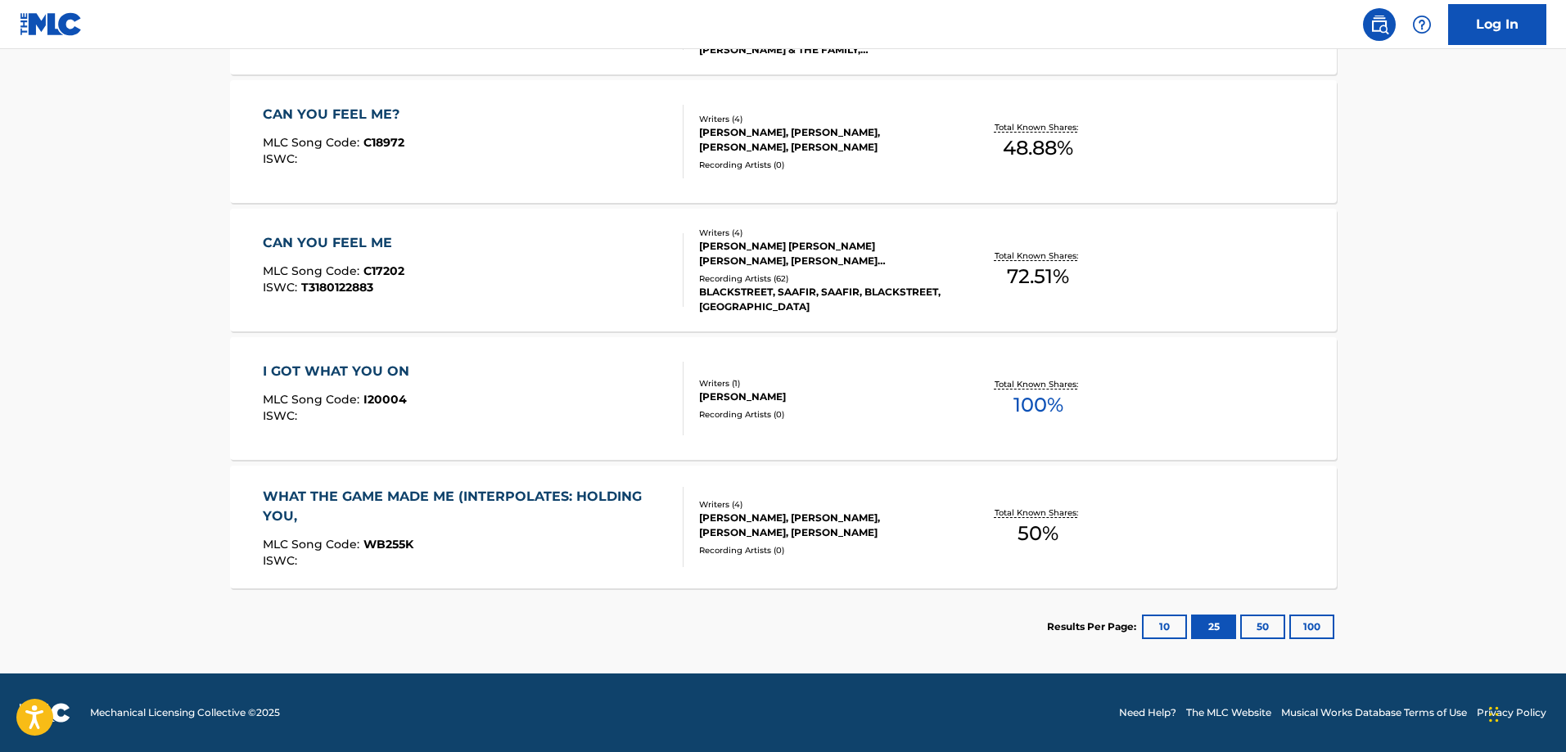
click at [1153, 621] on button "10" at bounding box center [1164, 627] width 45 height 25
click at [1321, 624] on button "100" at bounding box center [1312, 627] width 45 height 25
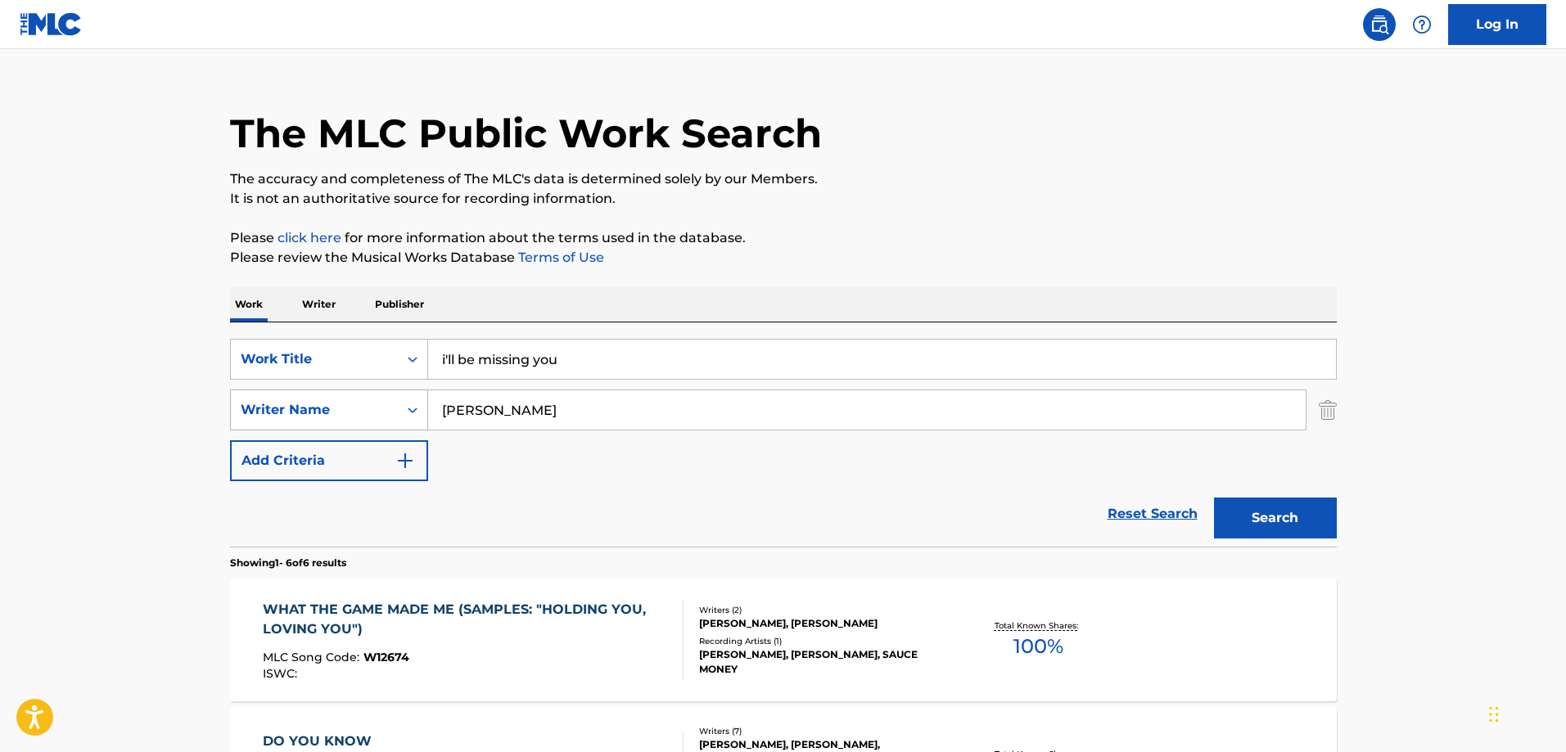
scroll to position [0, 0]
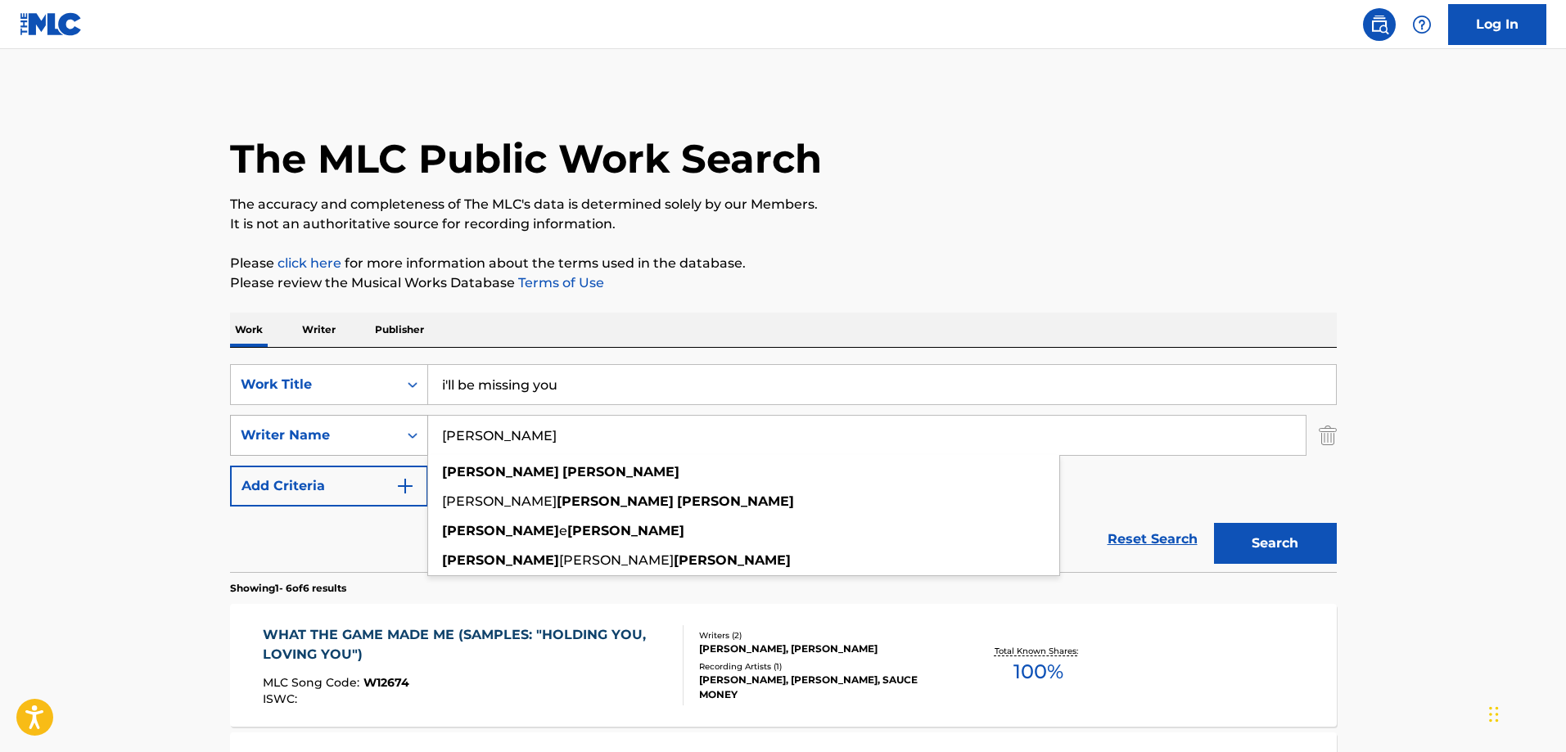
drag, startPoint x: 549, startPoint y: 436, endPoint x: 363, endPoint y: 431, distance: 185.9
click at [363, 431] on div "SearchWithCriteriaee013e33-c717-49ae-bbed-39ce6cc6fdae Writer Name todd gaither…" at bounding box center [783, 435] width 1107 height 41
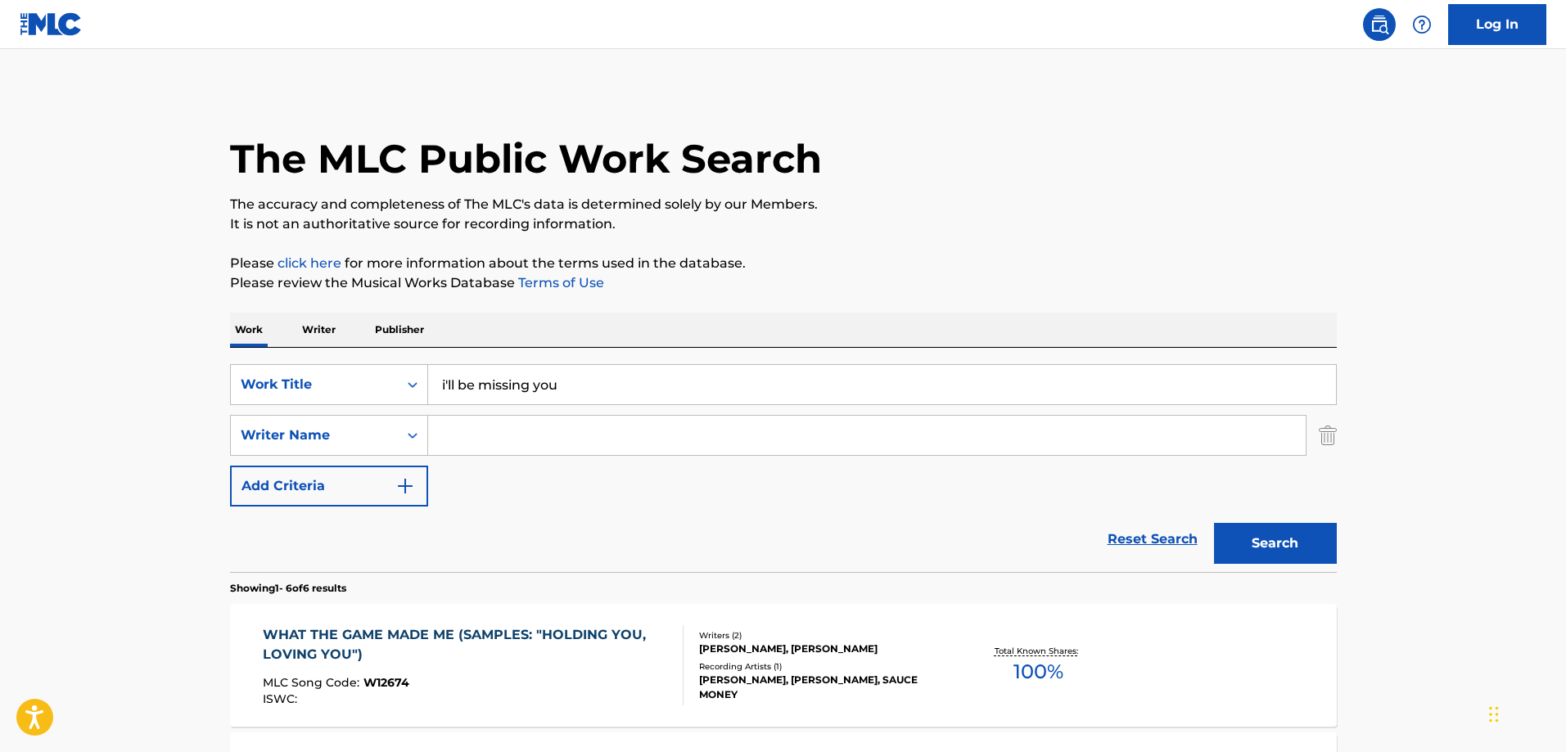
click at [1285, 538] on button "Search" at bounding box center [1275, 543] width 123 height 41
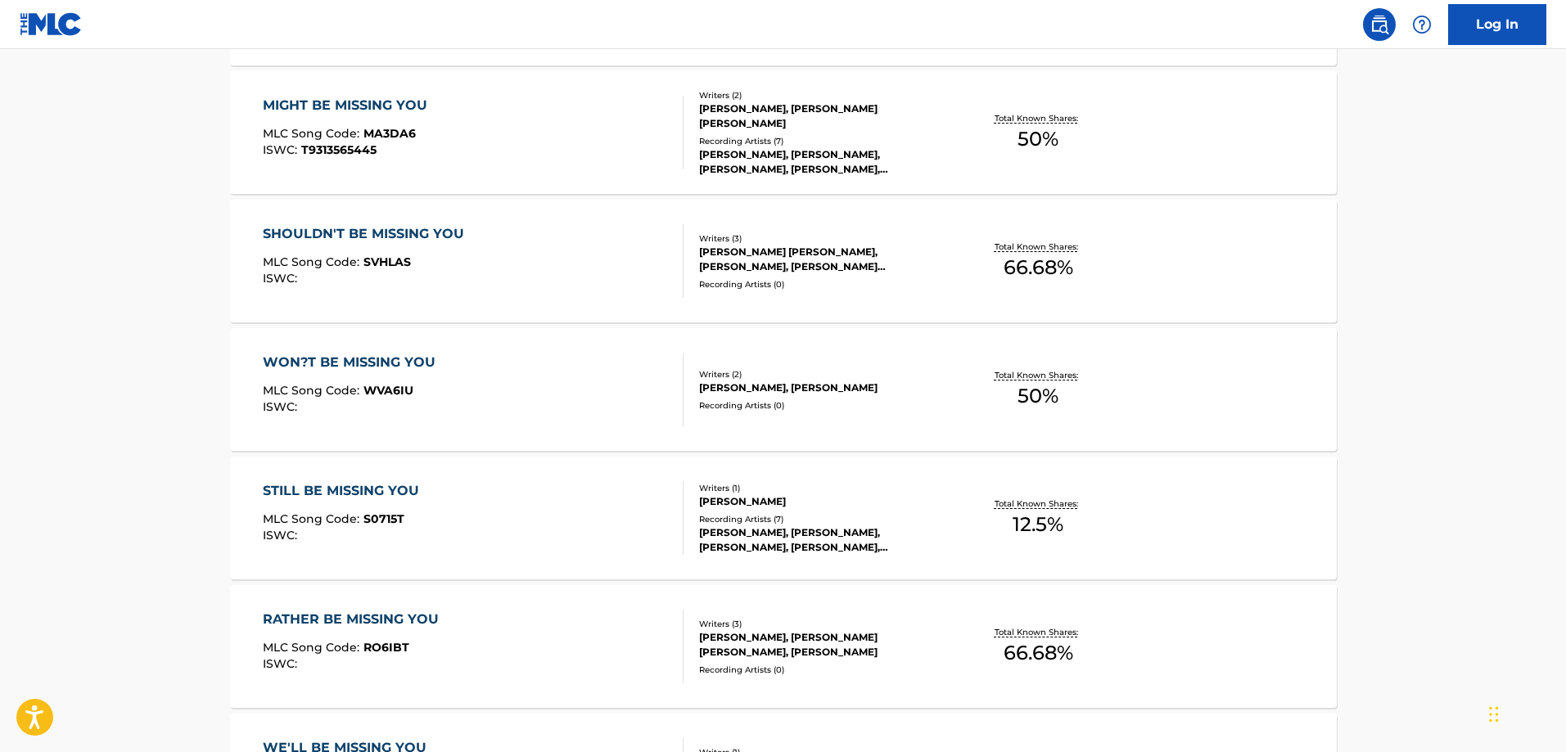
scroll to position [12872, 0]
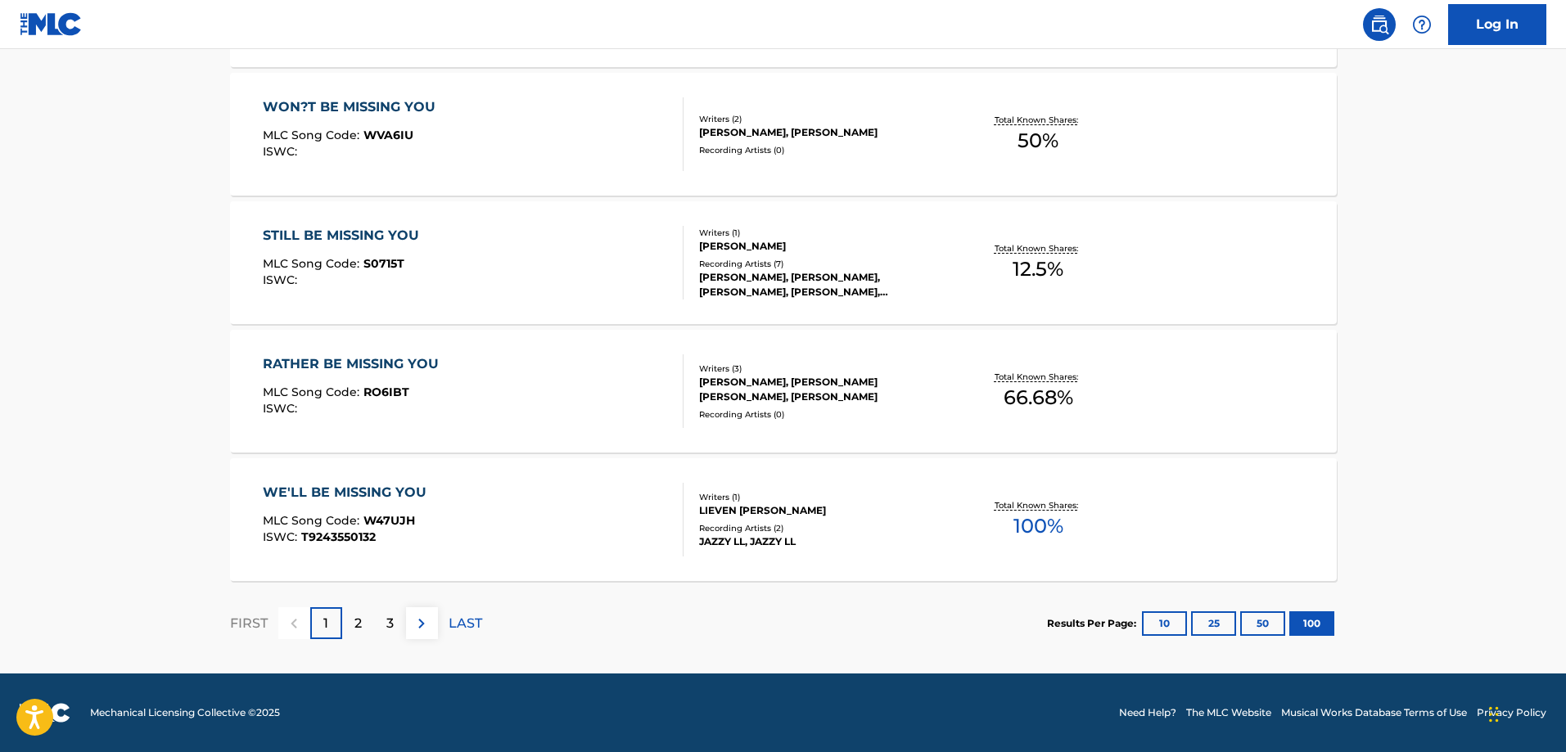
click at [352, 622] on div "2" at bounding box center [358, 624] width 32 height 32
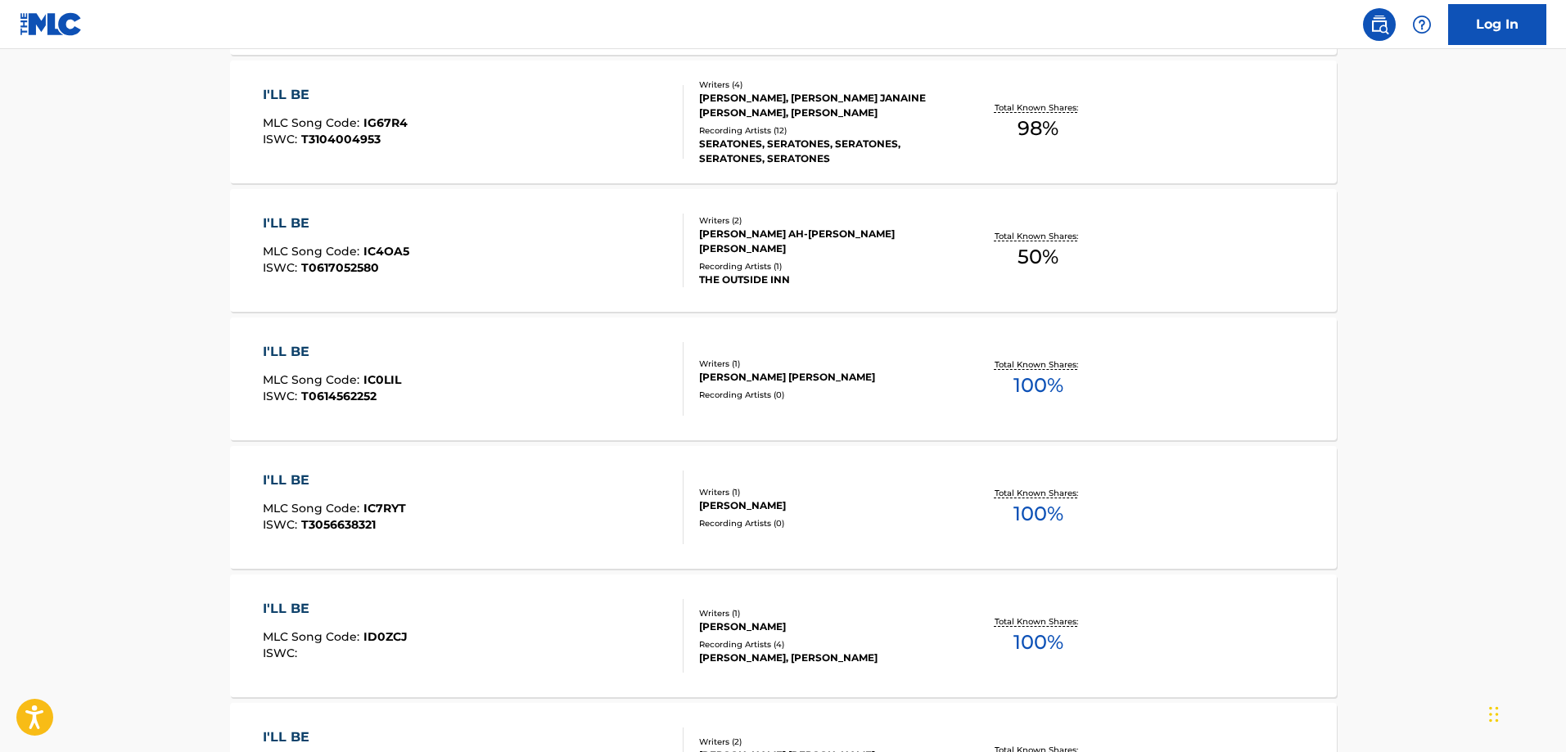
scroll to position [0, 0]
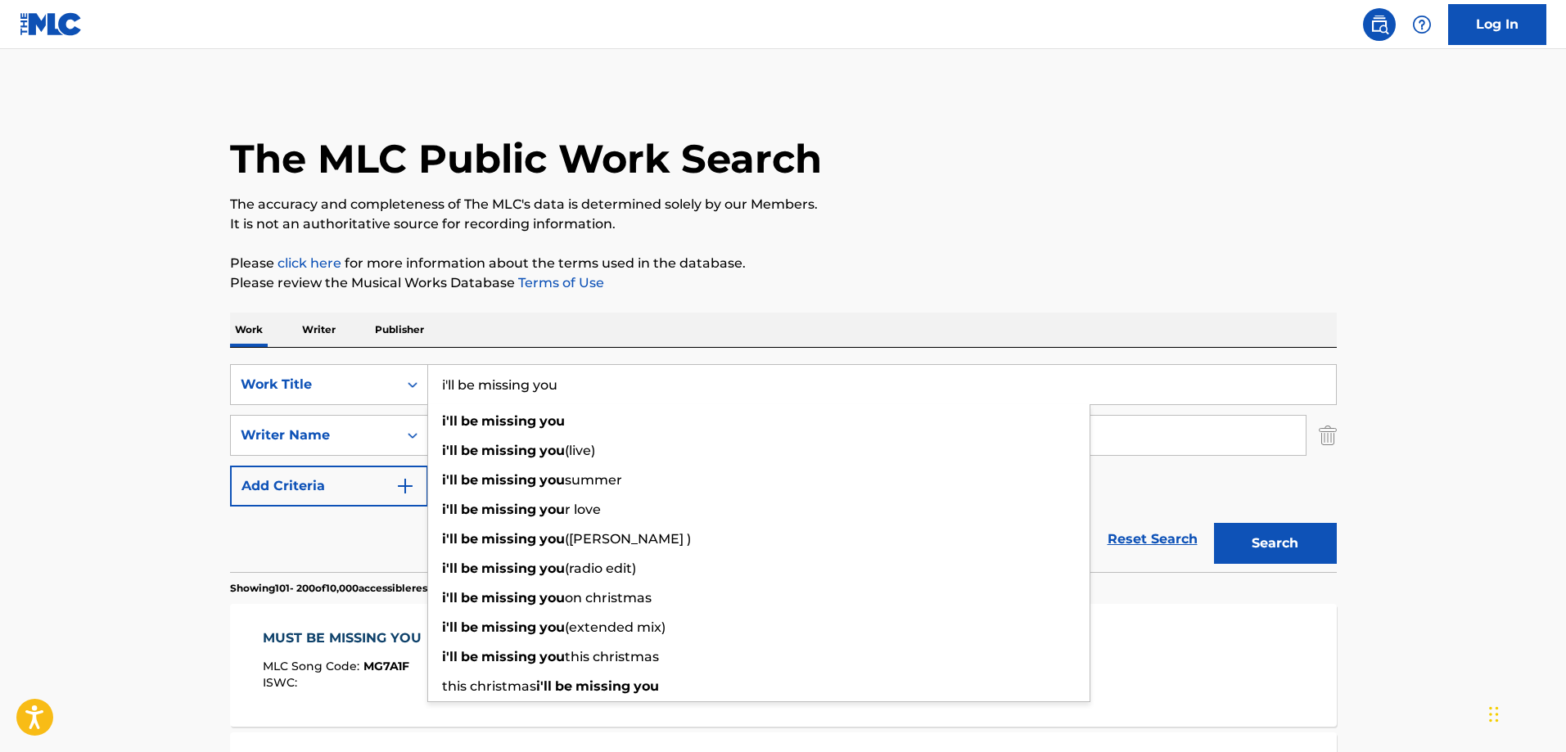
drag, startPoint x: 563, startPoint y: 386, endPoint x: 428, endPoint y: 385, distance: 135.1
click at [428, 385] on input "i'll be missing you" at bounding box center [882, 384] width 908 height 39
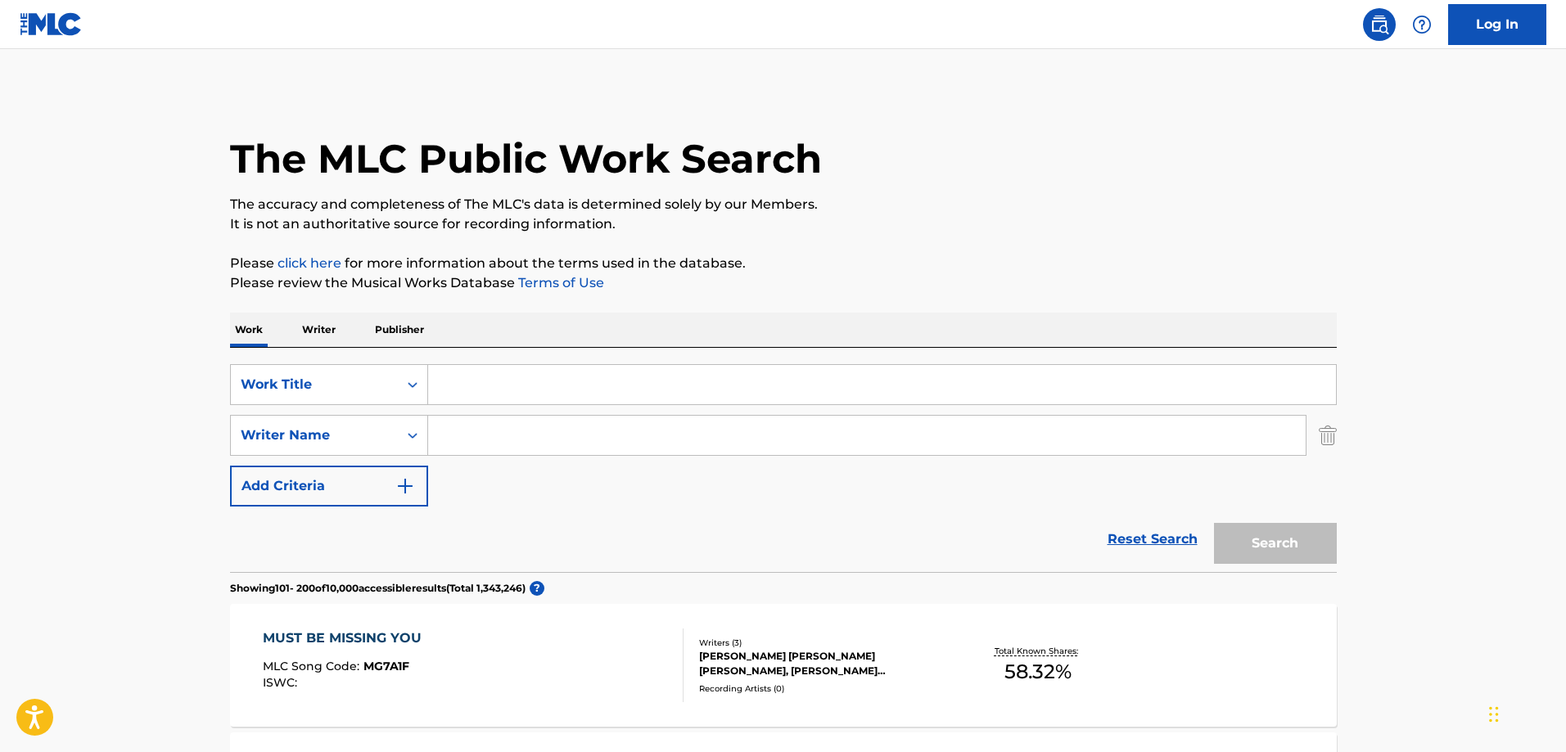
paste input "Stronger"
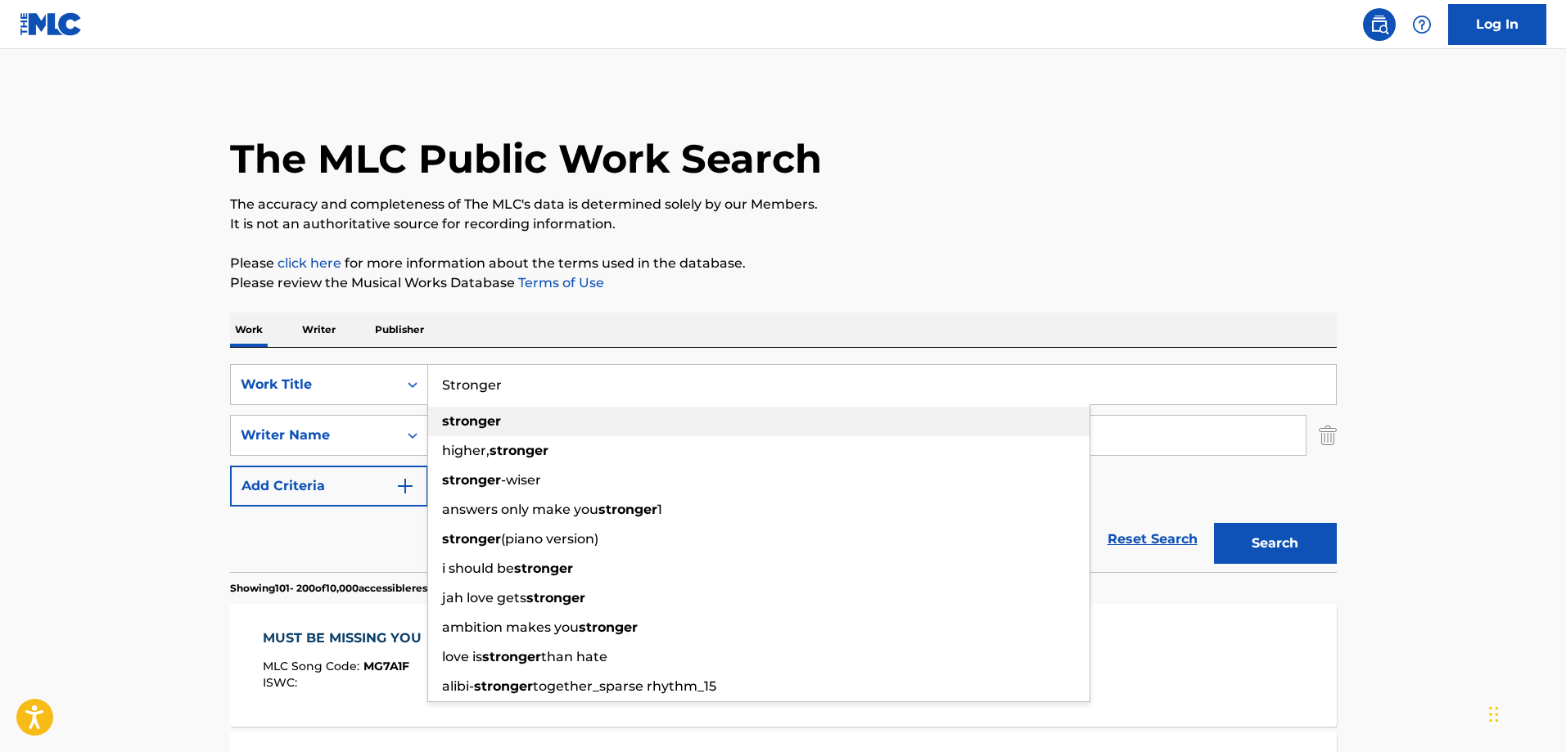
click at [468, 421] on strong "stronger" at bounding box center [471, 421] width 59 height 16
type input "stronger"
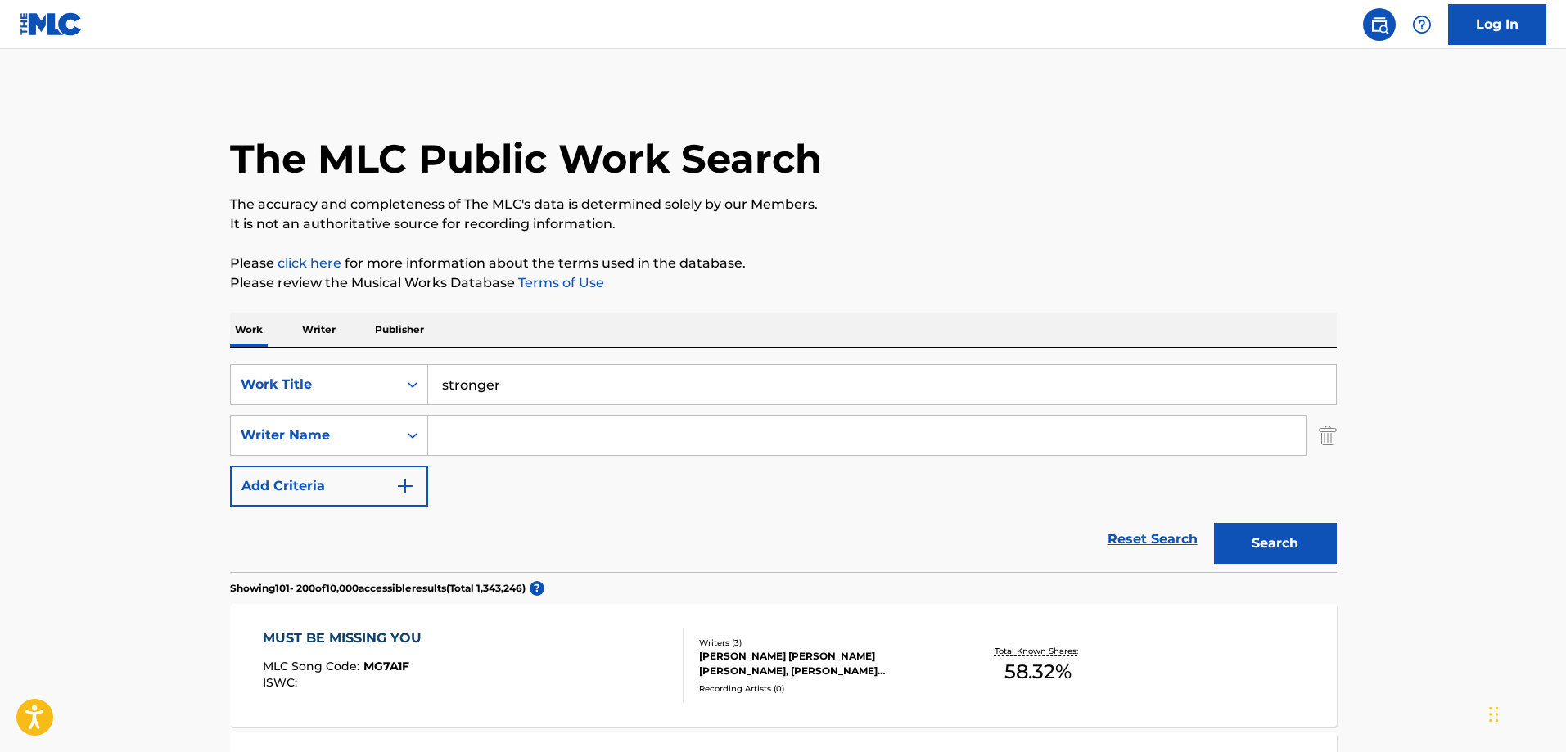
click at [1261, 542] on button "Search" at bounding box center [1275, 543] width 123 height 41
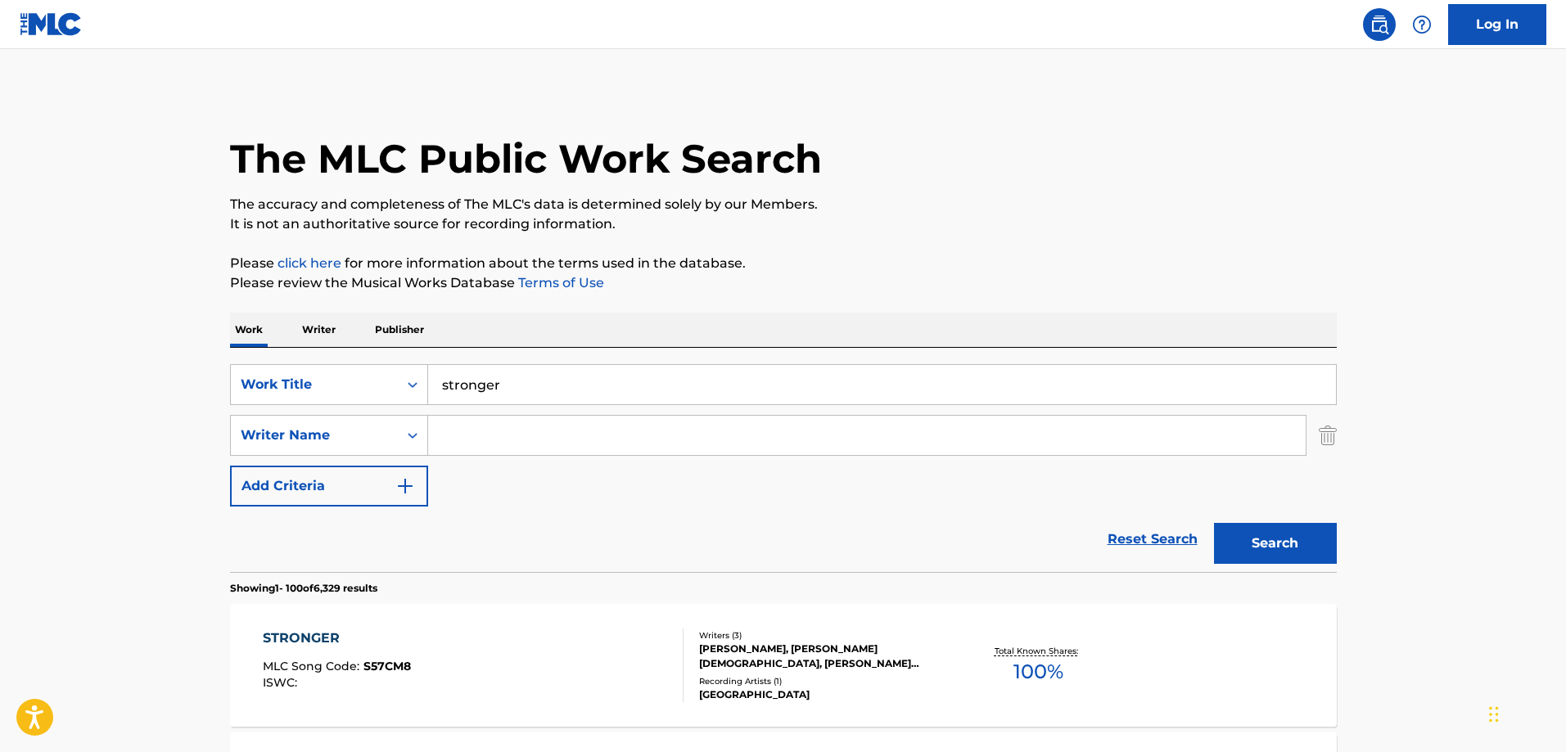
click at [496, 436] on input "Search Form" at bounding box center [867, 435] width 878 height 39
paste input "Kanye West"
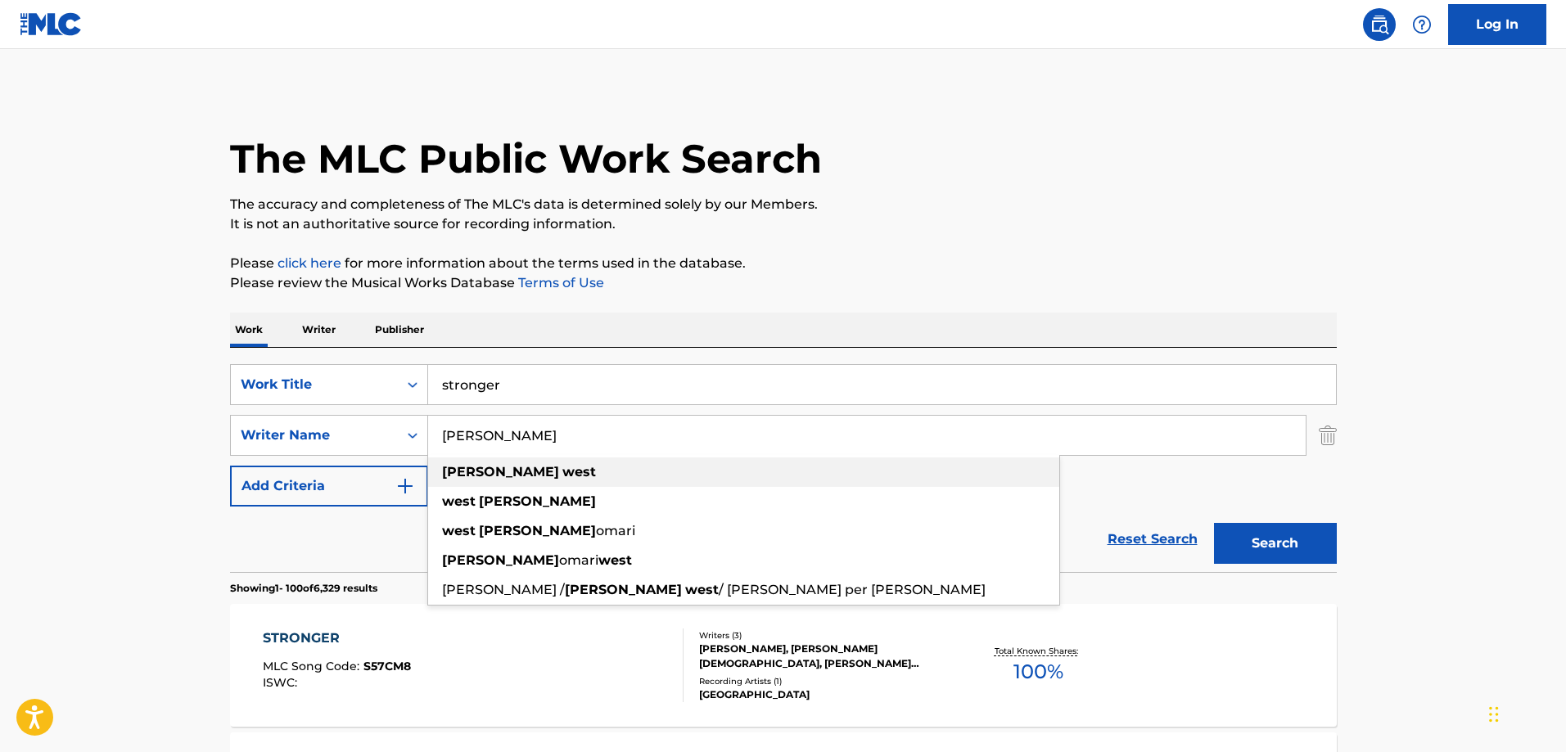
click at [493, 461] on div "kanye west" at bounding box center [743, 472] width 631 height 29
type input "kanye west"
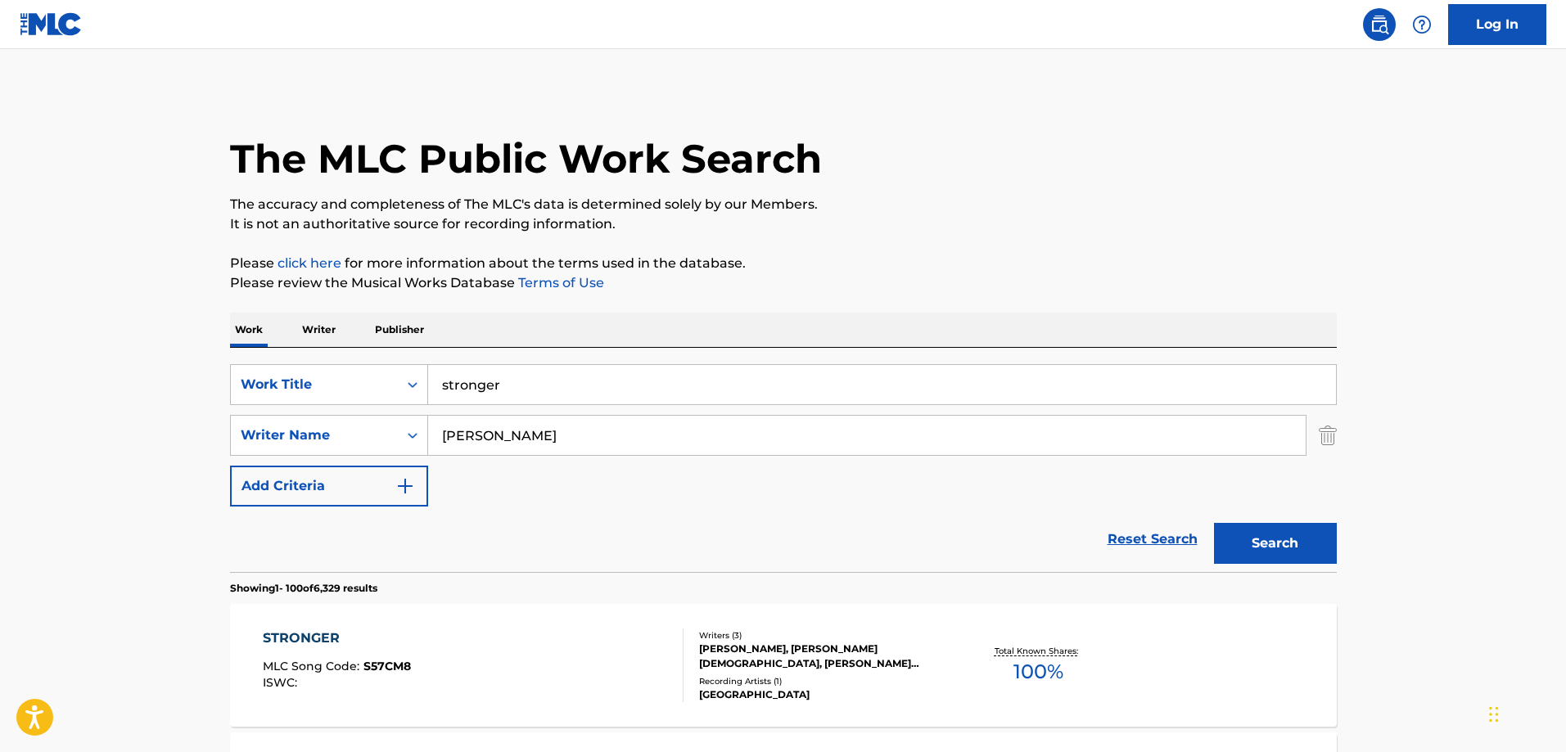
click at [1278, 544] on button "Search" at bounding box center [1275, 543] width 123 height 41
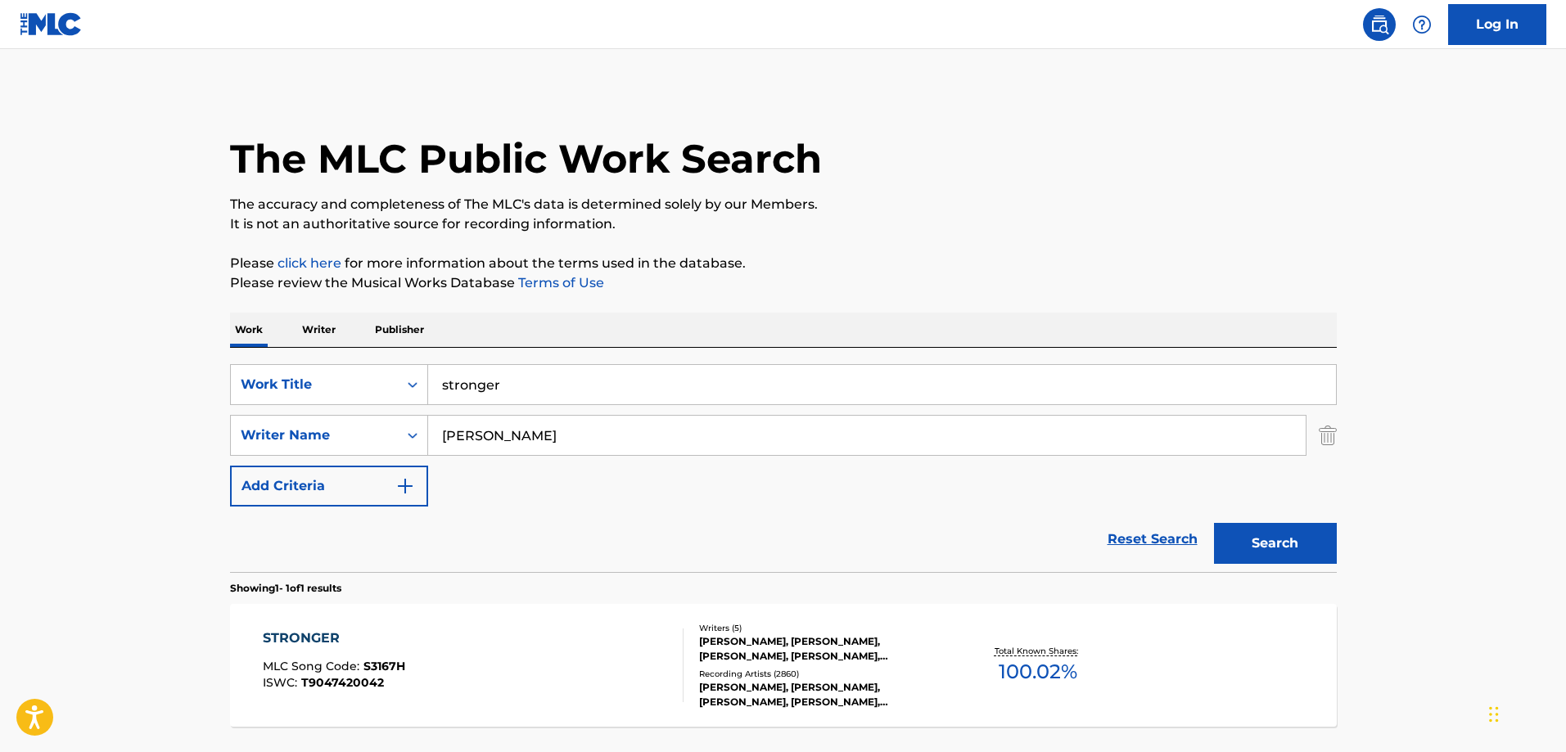
scroll to position [82, 0]
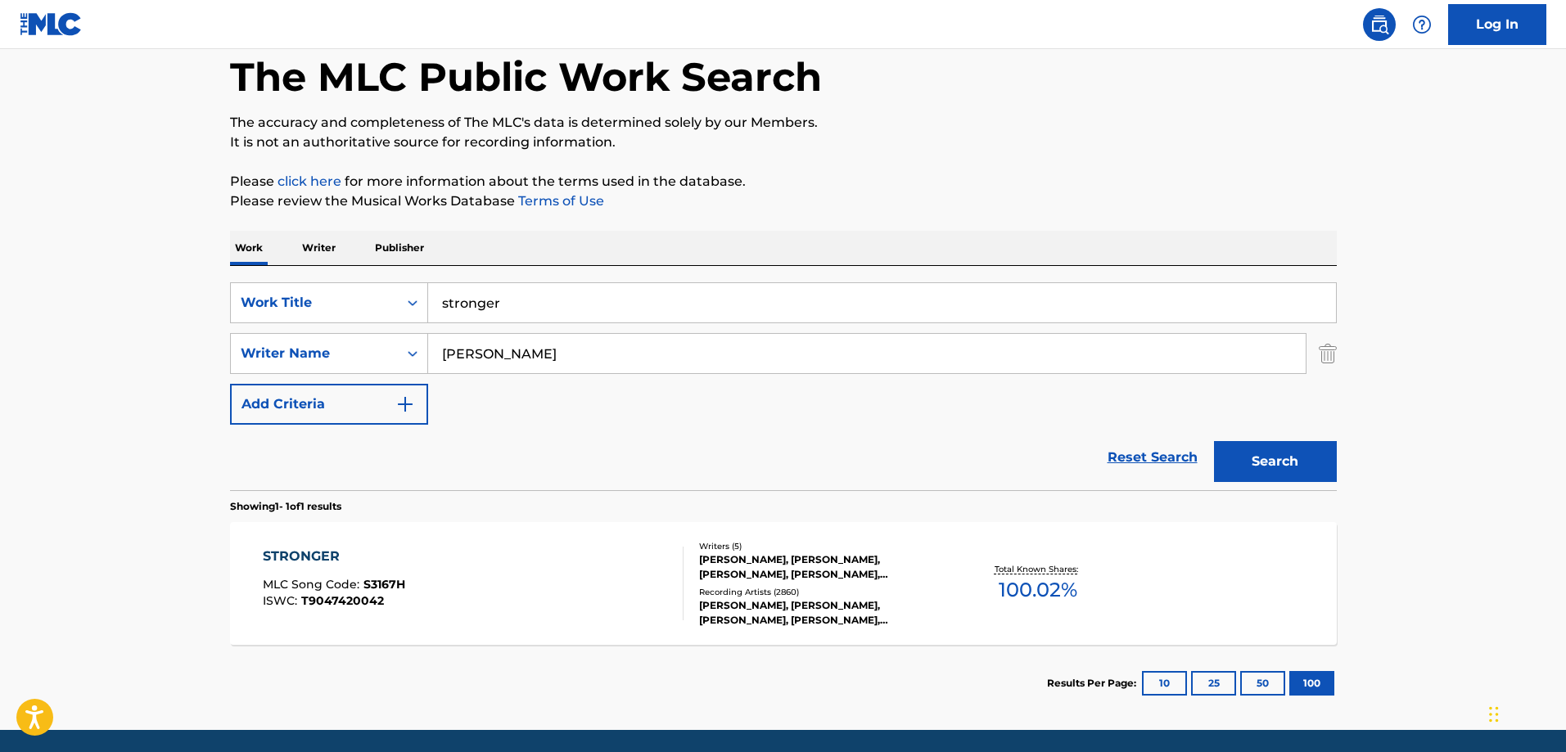
click at [314, 553] on div "STRONGER" at bounding box center [334, 557] width 142 height 20
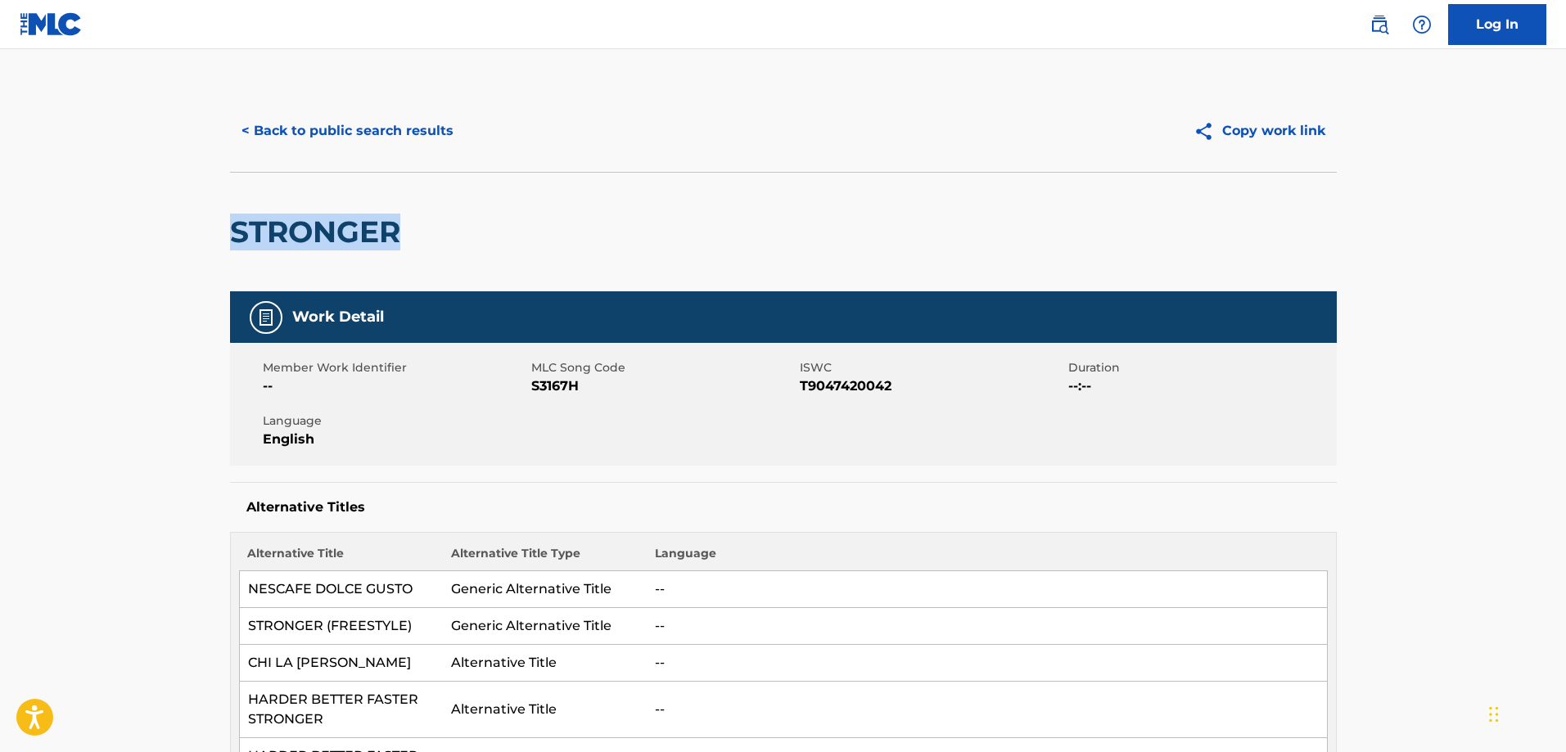
drag, startPoint x: 421, startPoint y: 232, endPoint x: 206, endPoint y: 218, distance: 215.8
copy h2 "STRONGER"
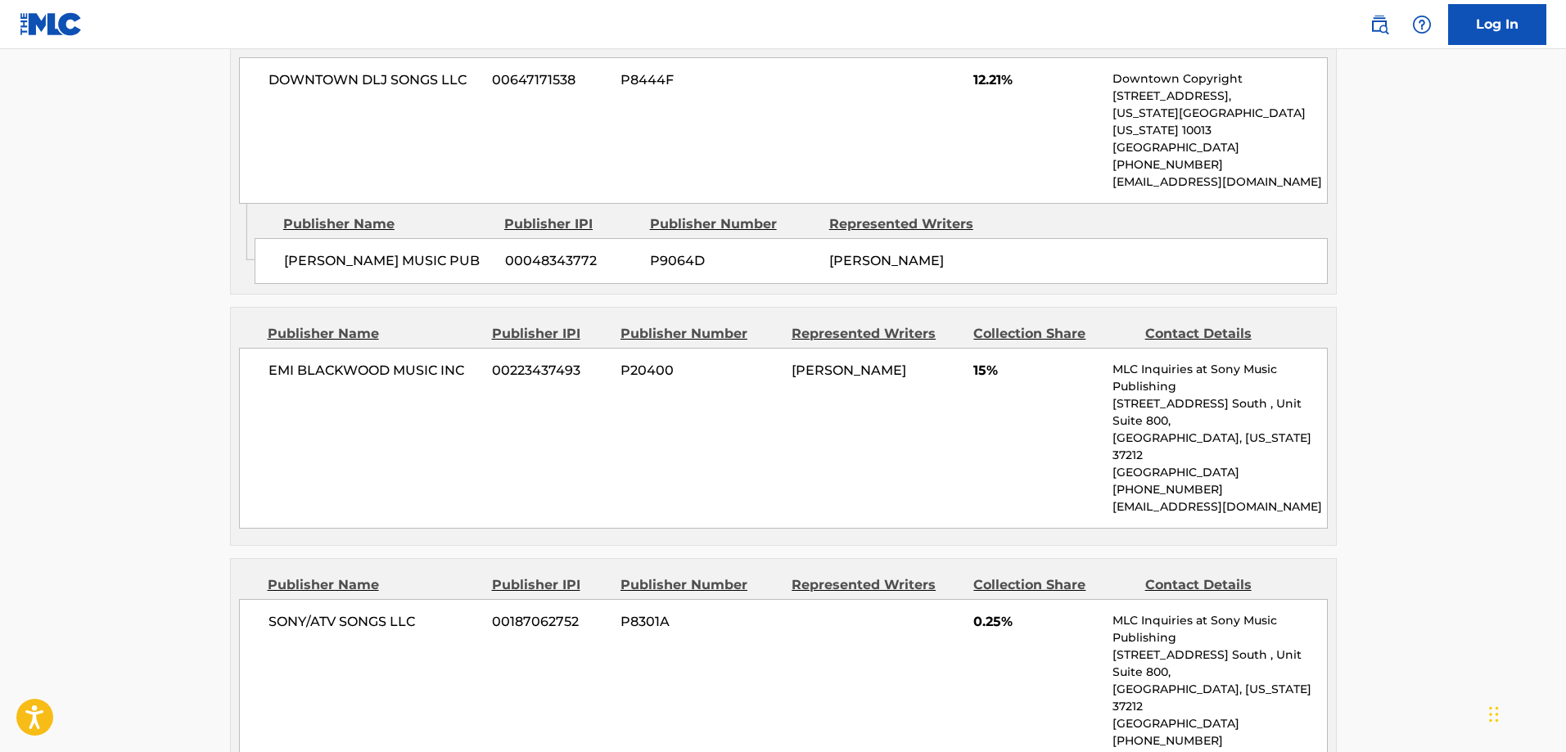
scroll to position [1392, 0]
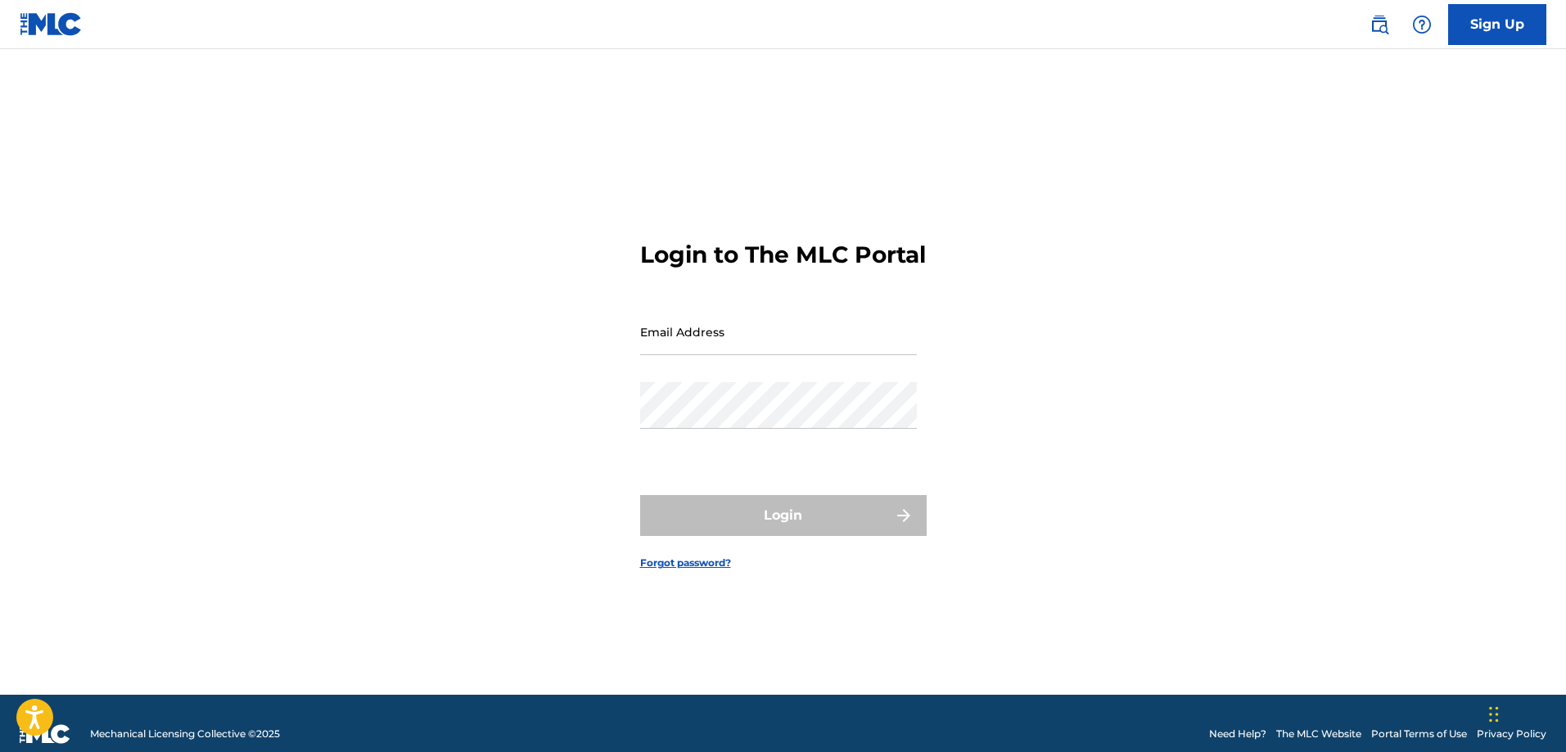
click at [50, 19] on img at bounding box center [51, 24] width 63 height 24
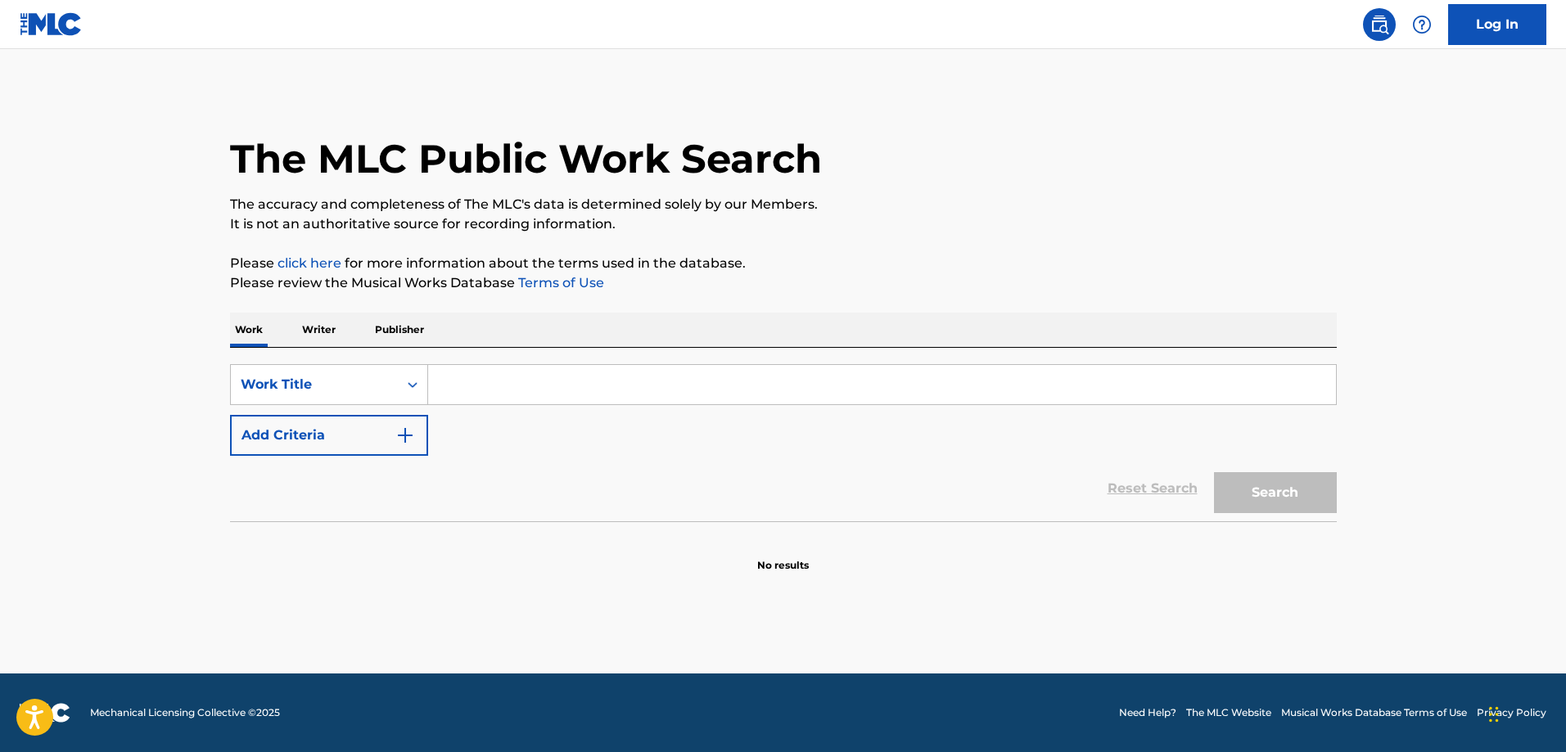
click at [540, 387] on input "Search Form" at bounding box center [882, 384] width 908 height 39
paste input "Kanye West"
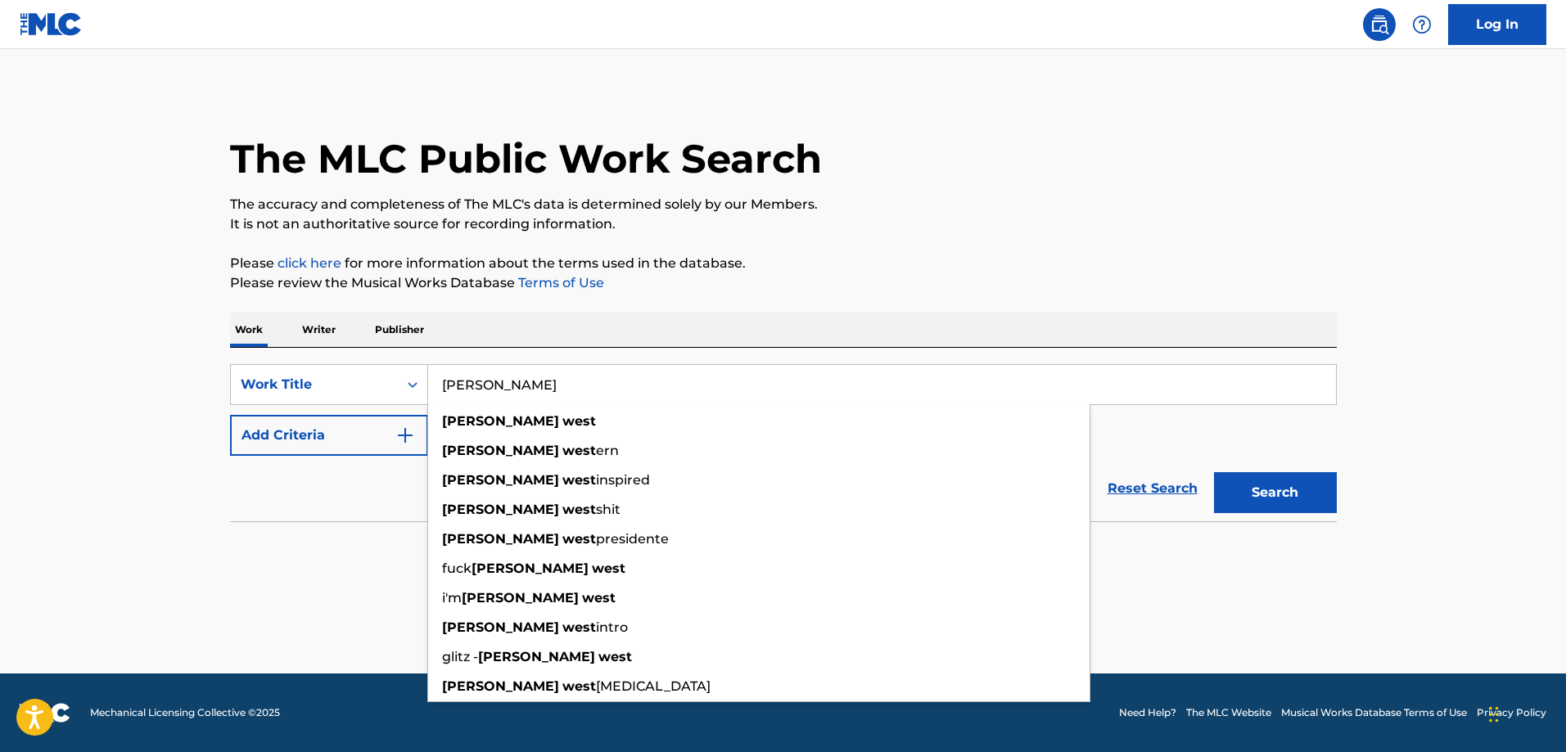
type input "Kanye West"
drag, startPoint x: 531, startPoint y: 389, endPoint x: 431, endPoint y: 383, distance: 99.2
click at [431, 383] on input "Kanye West" at bounding box center [882, 384] width 908 height 39
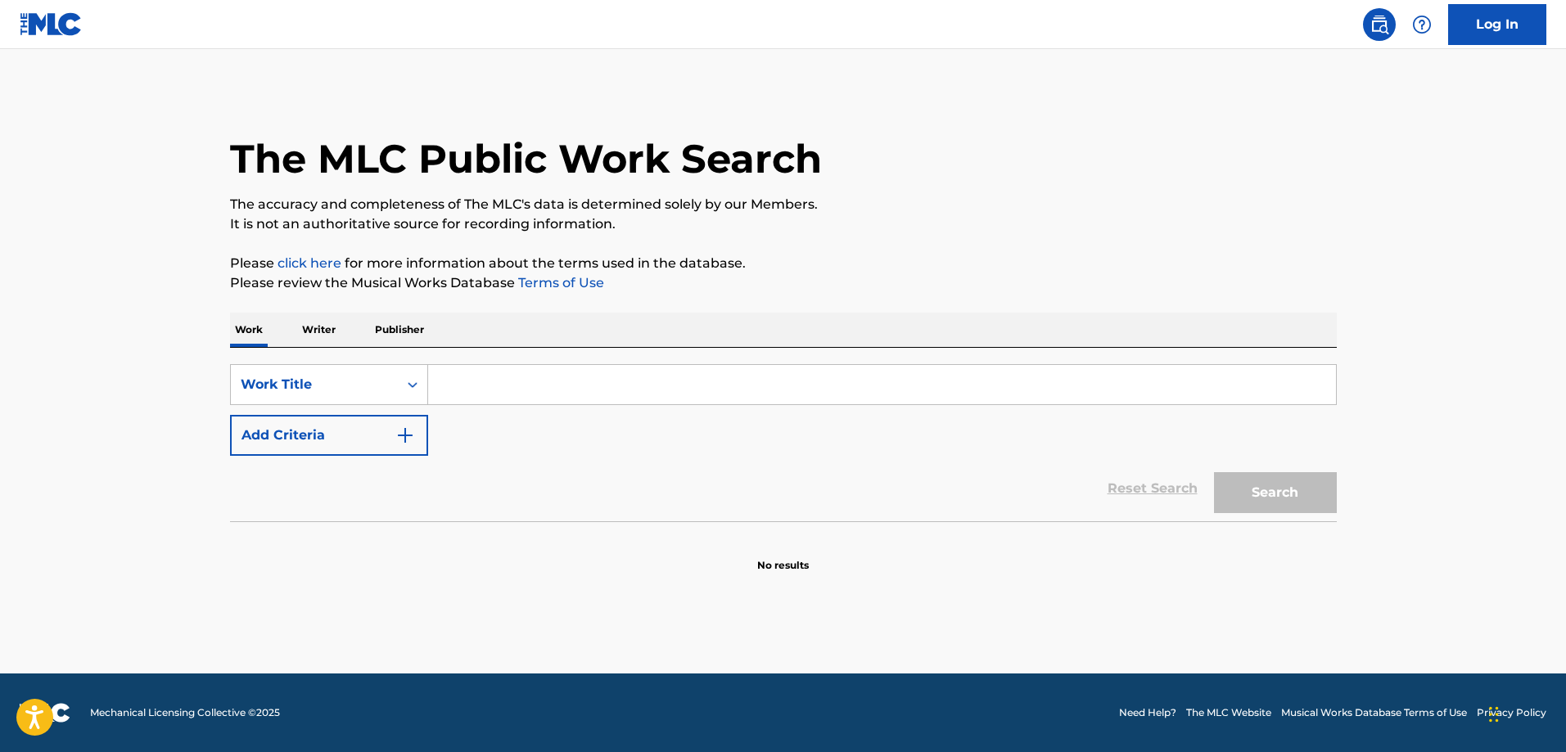
paste input "Harder, Better, Faster, Stronger"
type input "Harder, Better, Faster, Stronger"
click at [1300, 495] on button "Search" at bounding box center [1275, 492] width 123 height 41
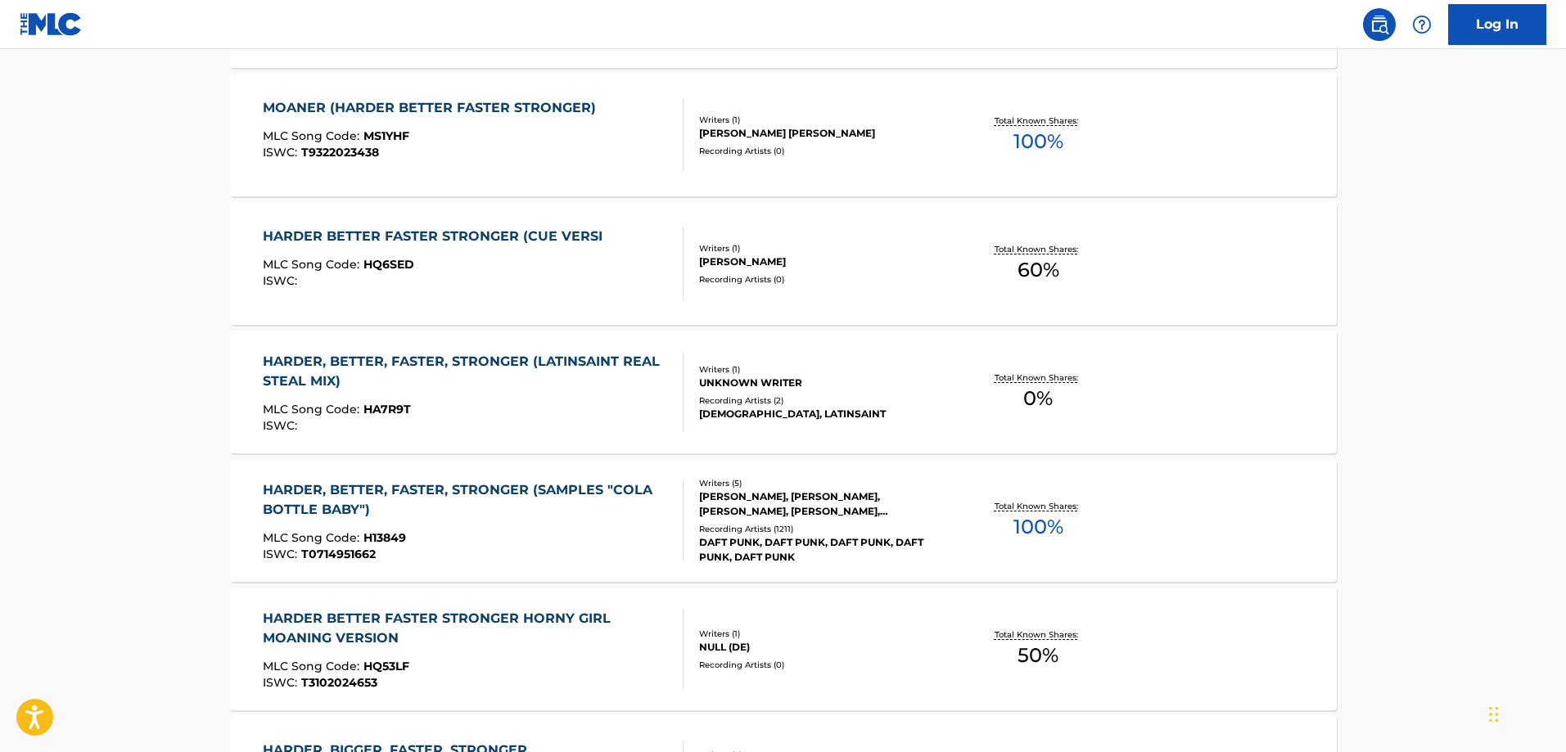
scroll to position [819, 0]
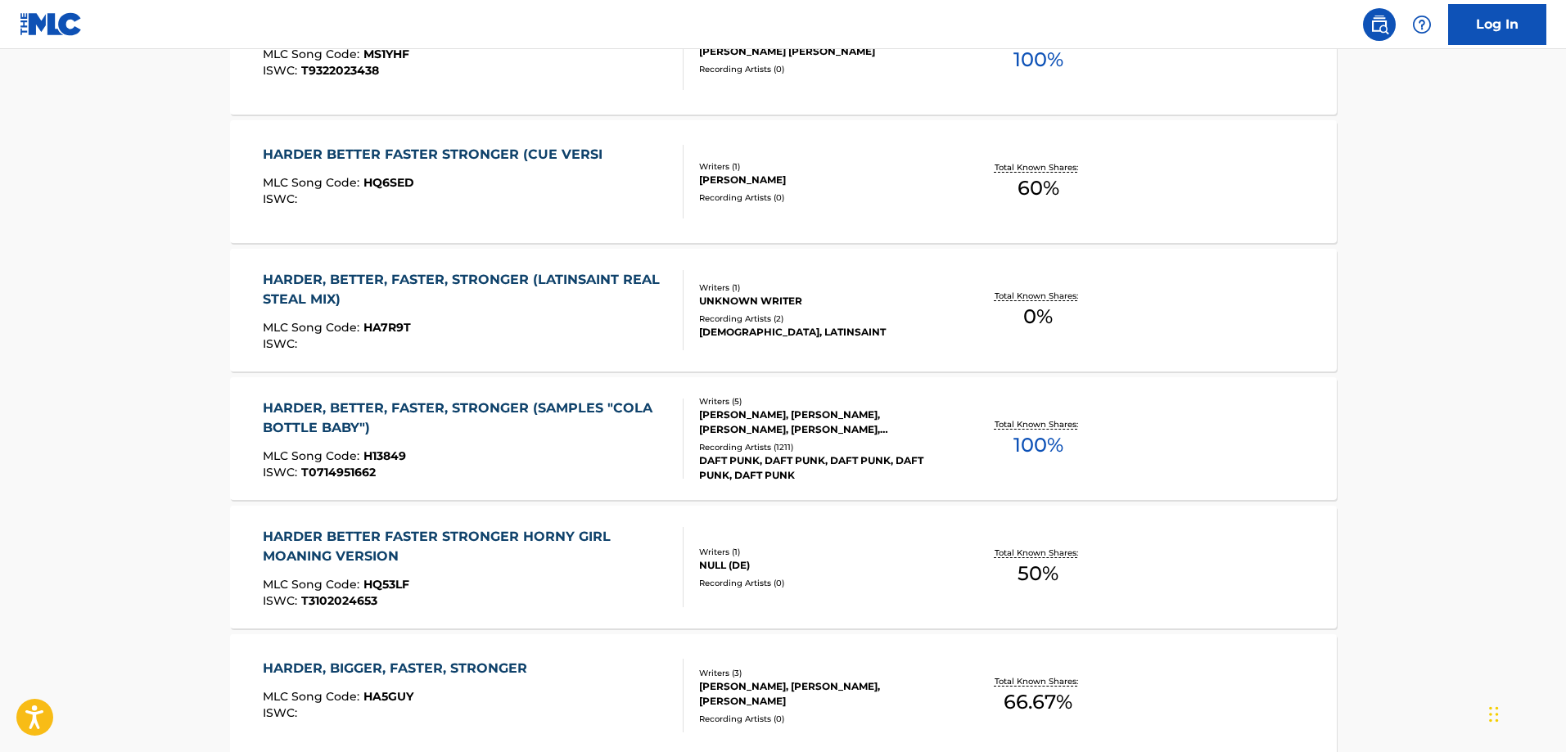
click at [302, 409] on div "HARDER, BETTER, FASTER, STRONGER (SAMPLES "COLA BOTTLE BABY")" at bounding box center [466, 418] width 407 height 39
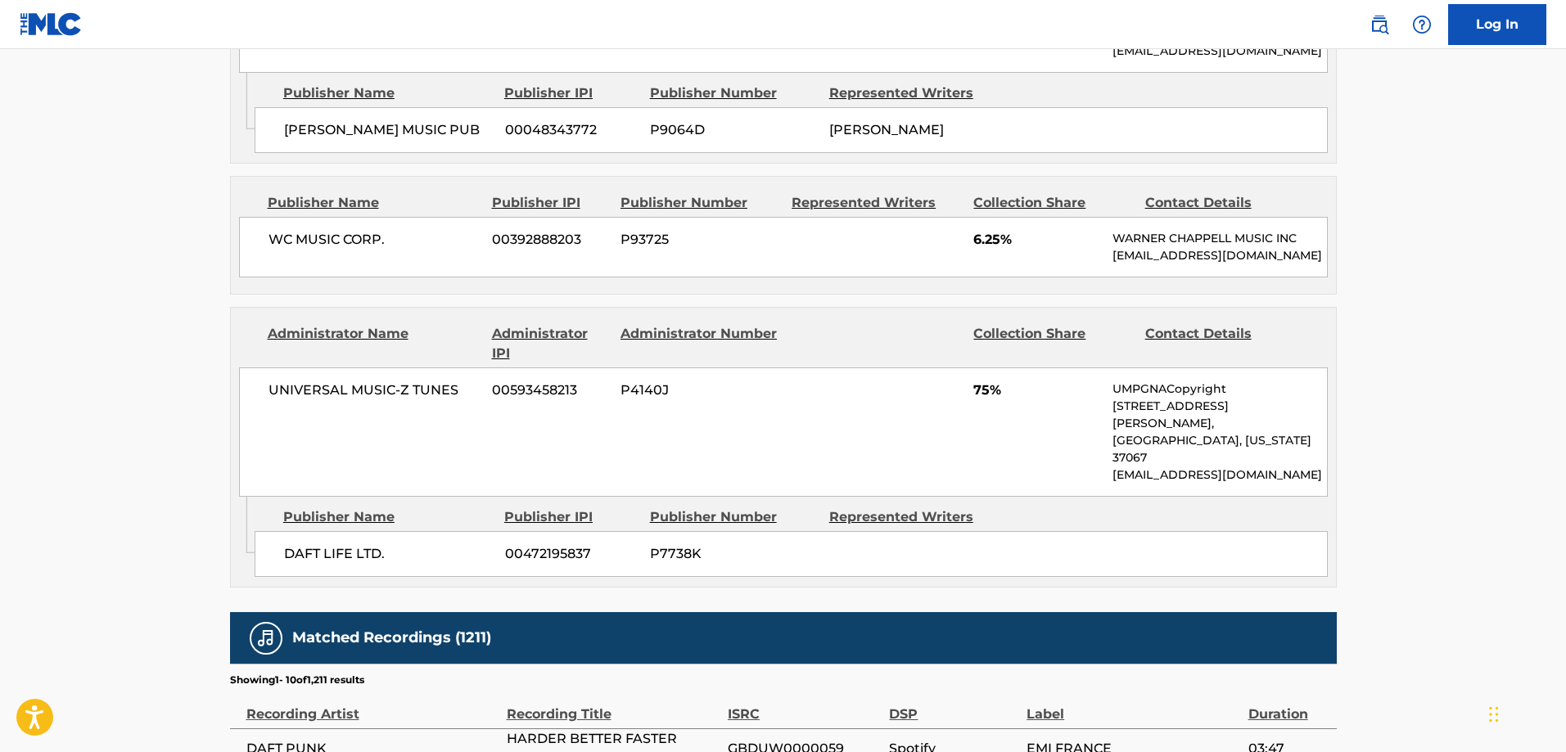
scroll to position [1146, 0]
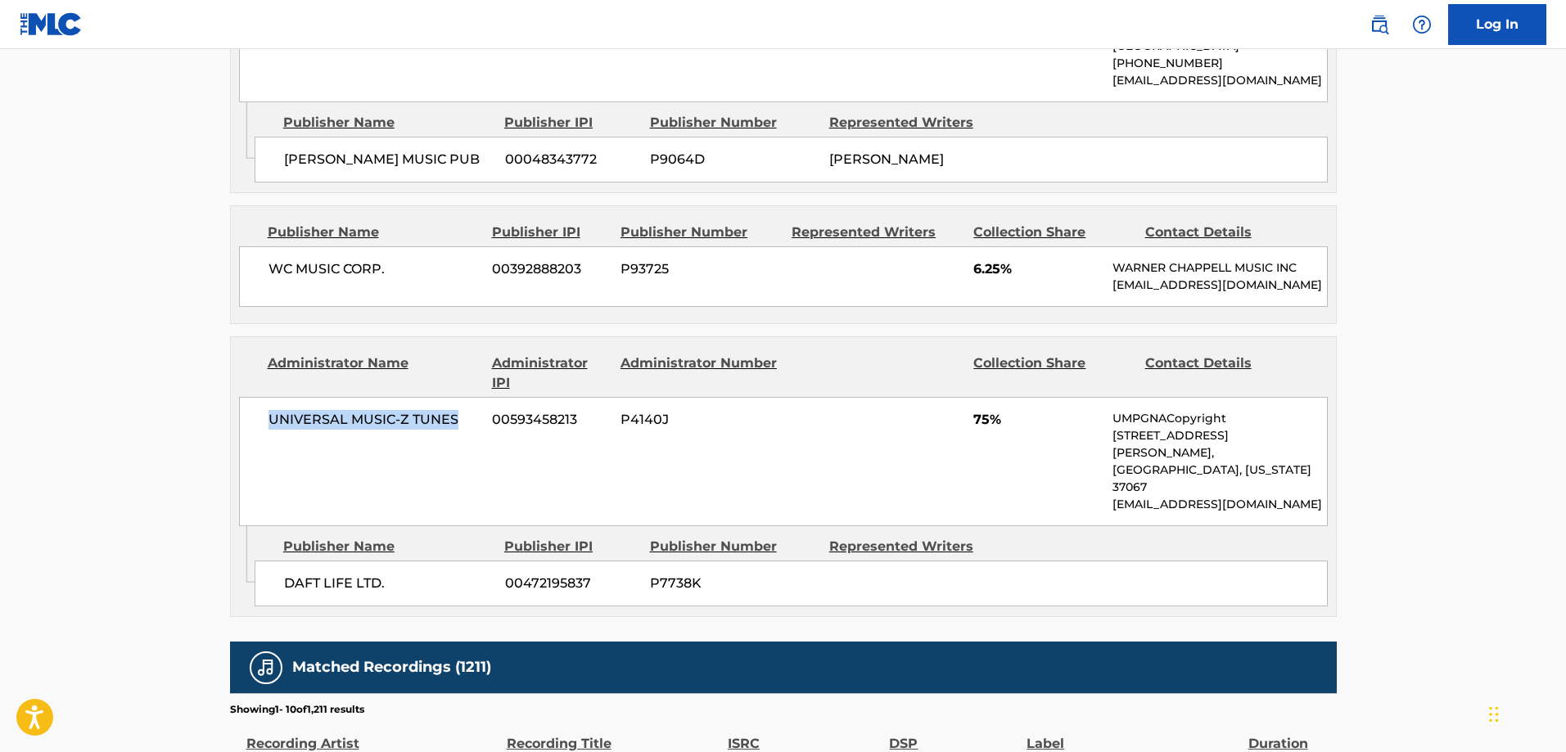
drag, startPoint x: 260, startPoint y: 415, endPoint x: 476, endPoint y: 415, distance: 216.2
click at [476, 415] on div "UNIVERSAL MUSIC-Z TUNES 00593458213 P4140J 75% UMPGNACopyright 1550 W. McEwen D…" at bounding box center [783, 461] width 1089 height 129
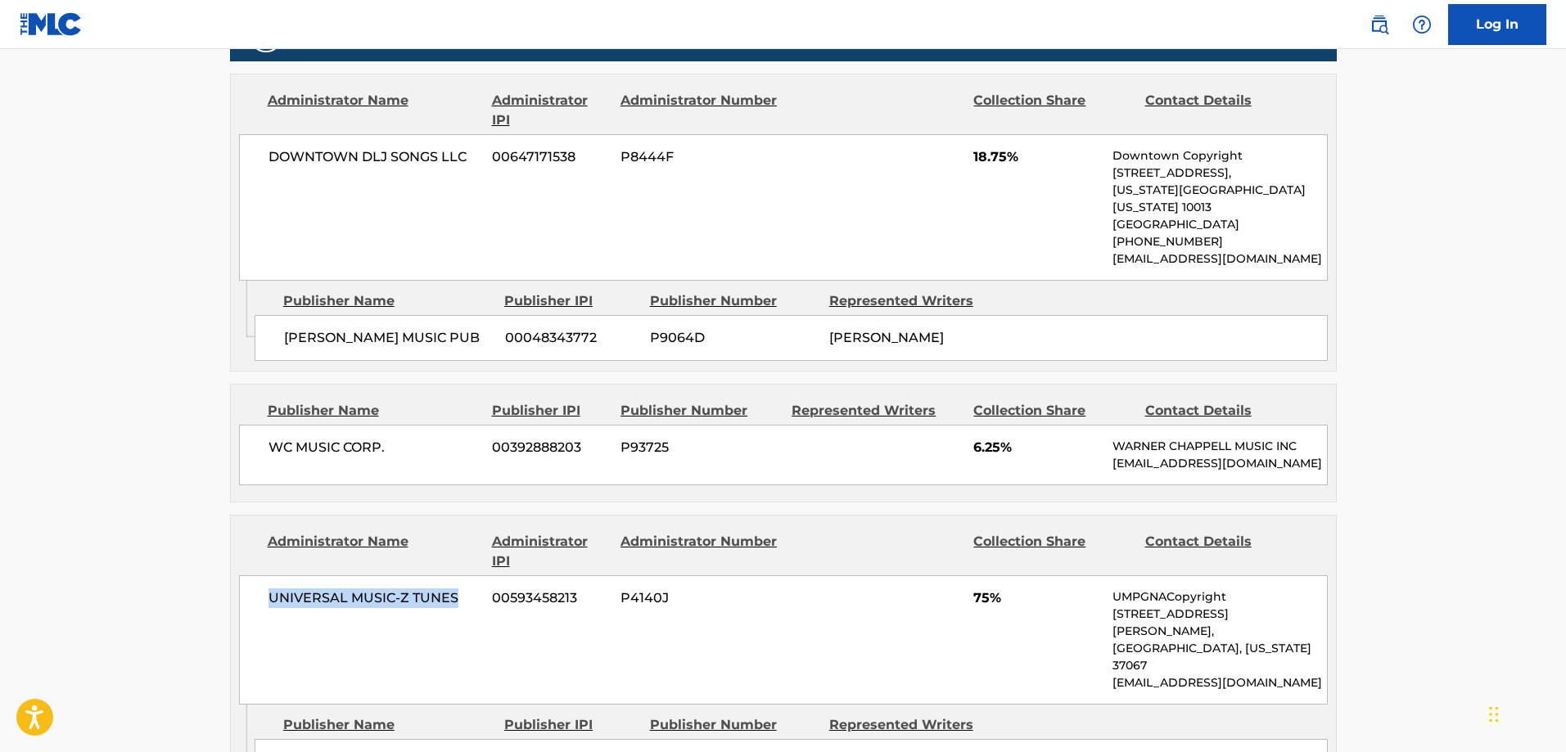
scroll to position [983, 0]
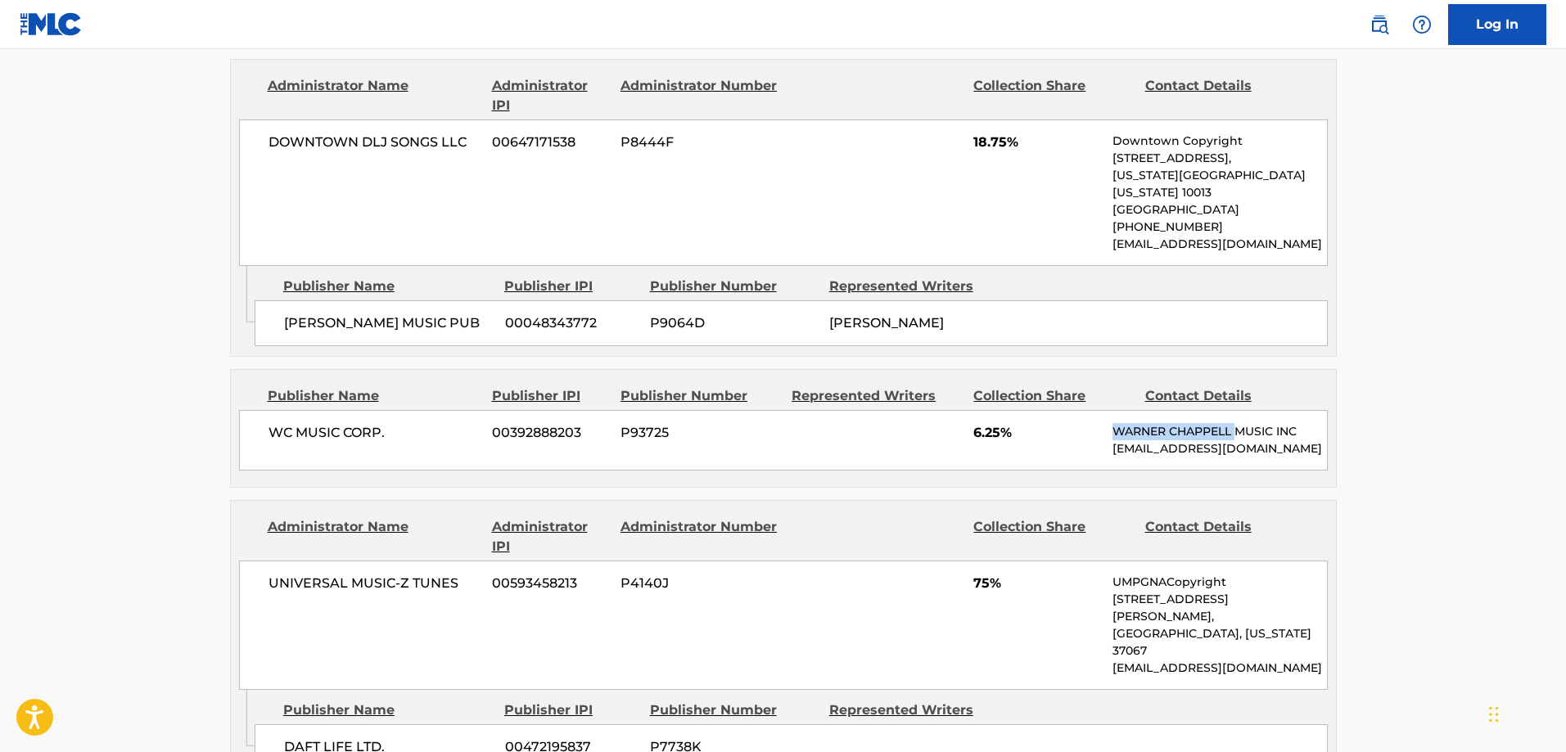
drag, startPoint x: 1116, startPoint y: 417, endPoint x: 1237, endPoint y: 419, distance: 121.2
click at [1237, 423] on p "WARNER CHAPPELL MUSIC INC" at bounding box center [1220, 431] width 214 height 17
copy p "WARNER CHAPPELL"
drag, startPoint x: 1104, startPoint y: 138, endPoint x: 1240, endPoint y: 135, distance: 136.8
click at [1240, 135] on div "DOWNTOWN DLJ SONGS LLC 00647171538 P8444F 18.75% Downtown Copyright 155 6th Ave…" at bounding box center [783, 193] width 1089 height 147
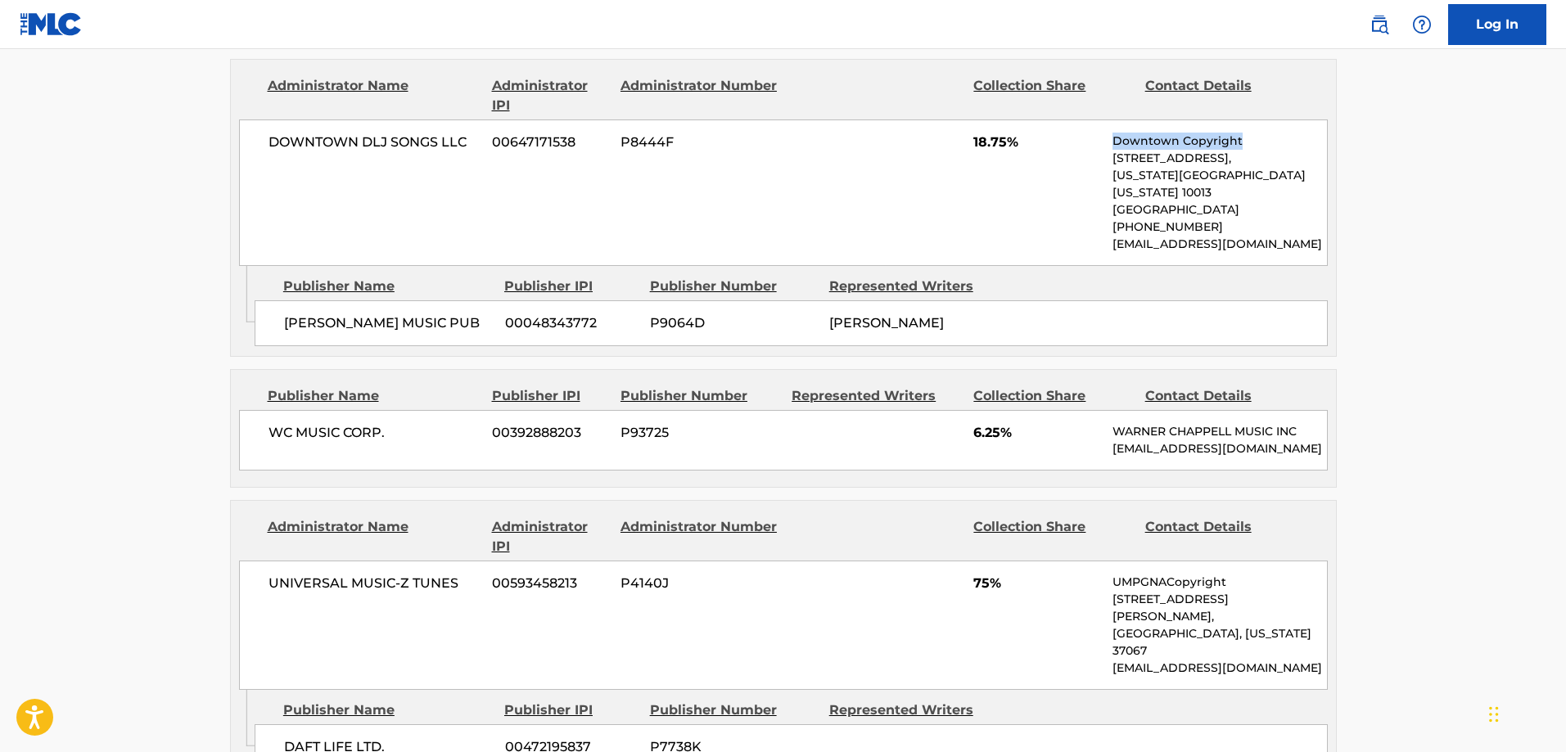
copy div "Downtown Copyright"
drag, startPoint x: 270, startPoint y: 142, endPoint x: 443, endPoint y: 138, distance: 172.8
click at [443, 138] on span "DOWNTOWN DLJ SONGS LLC" at bounding box center [375, 143] width 212 height 20
copy span "DOWNTOWN DLJ SONGS"
